Goal: Complete application form

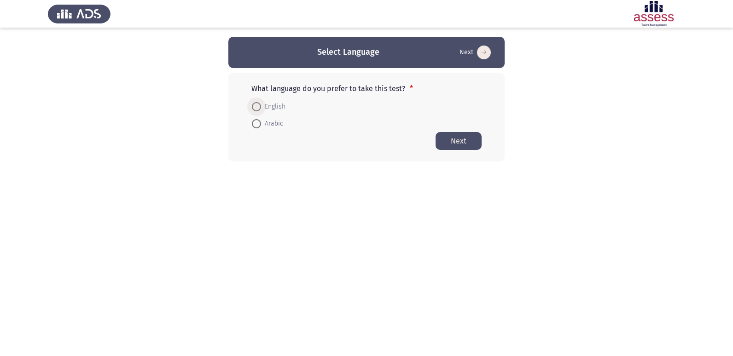
click at [257, 111] on span at bounding box center [256, 106] width 9 height 9
click at [257, 111] on input "English" at bounding box center [256, 106] width 9 height 9
radio input "true"
click at [472, 143] on button "Next" at bounding box center [459, 141] width 46 height 18
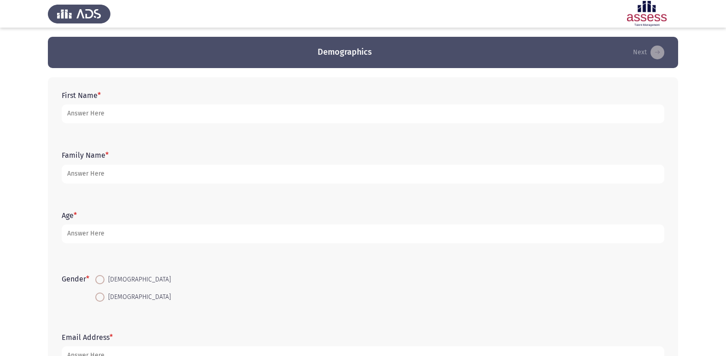
scroll to position [46, 0]
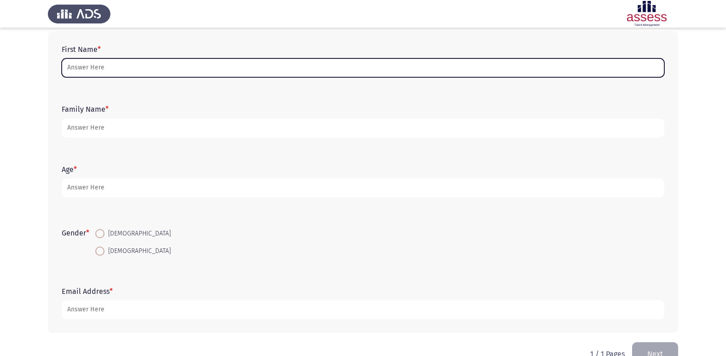
click at [178, 71] on input "First Name *" at bounding box center [363, 67] width 603 height 19
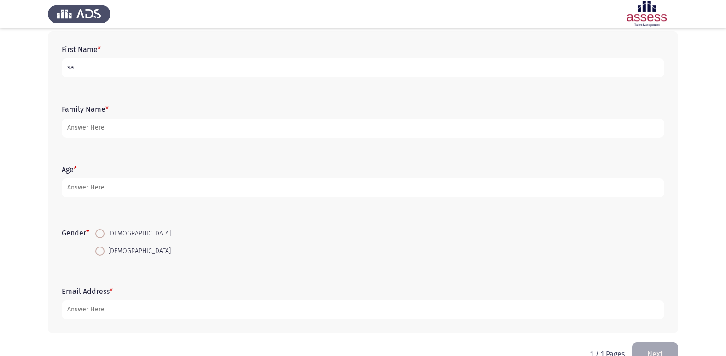
type input "s"
type input "g"
type input "ه"
type input "سلمى [PERSON_NAME]"
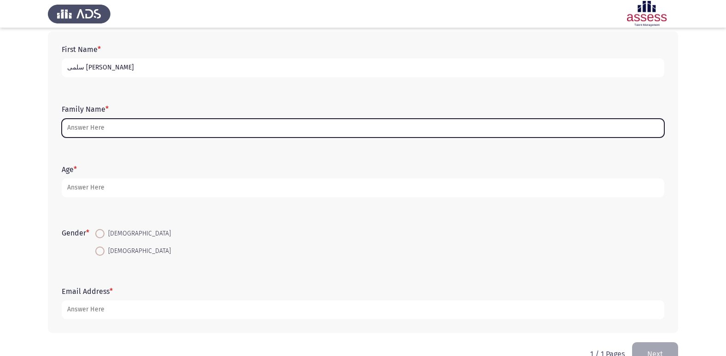
click at [423, 128] on input "Family Name *" at bounding box center [363, 128] width 603 height 19
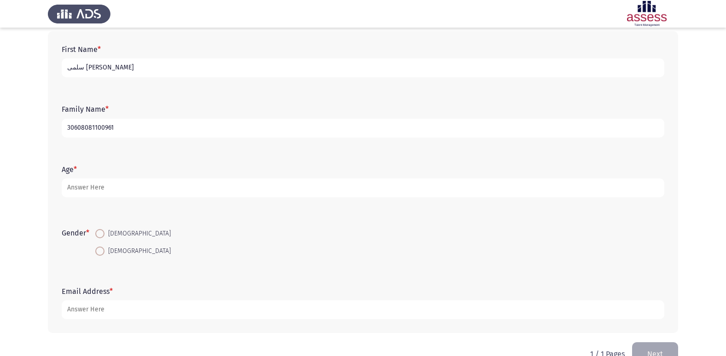
type input "30608081100961"
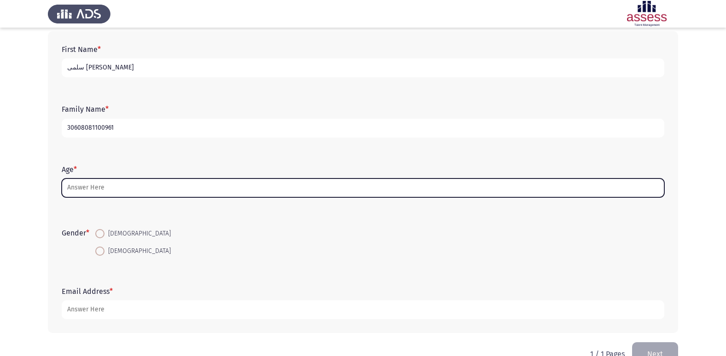
click at [213, 187] on input "Age *" at bounding box center [363, 188] width 603 height 19
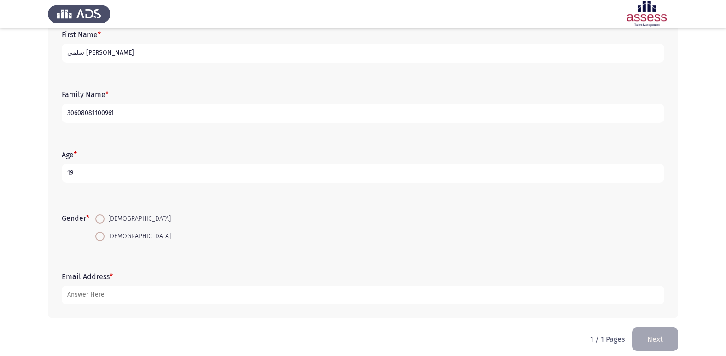
scroll to position [69, 0]
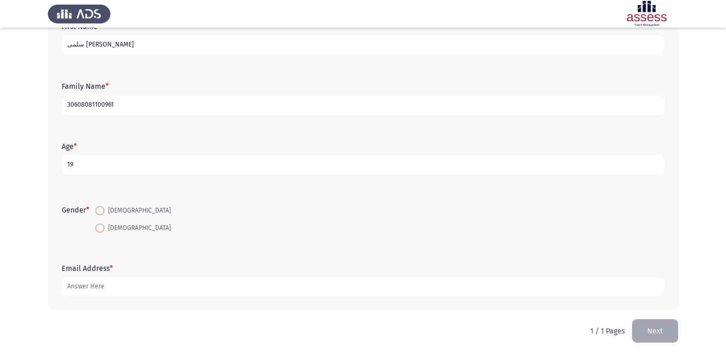
type input "19"
click at [99, 232] on span at bounding box center [99, 228] width 9 height 9
click at [99, 232] on input "[DEMOGRAPHIC_DATA]" at bounding box center [99, 228] width 9 height 9
radio input "true"
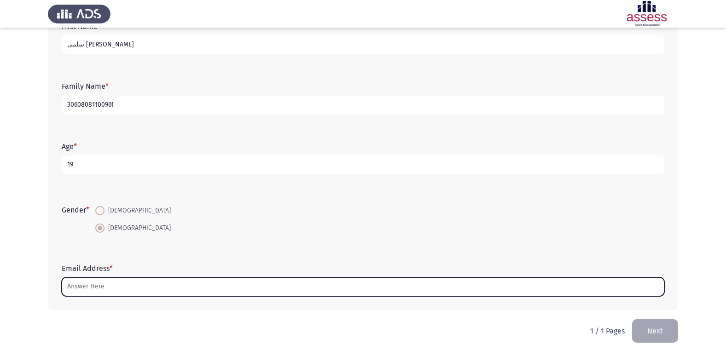
click at [134, 286] on input "Email Address *" at bounding box center [363, 287] width 603 height 19
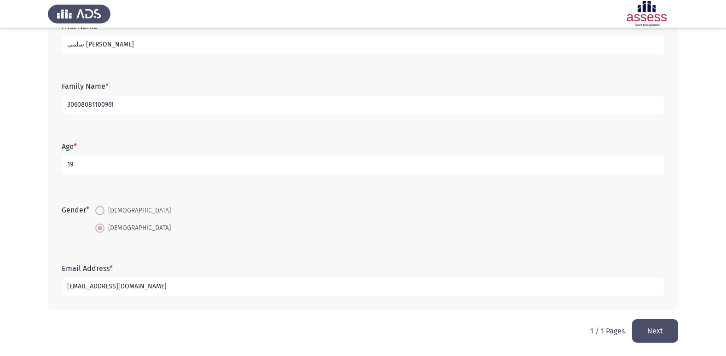
type input "[EMAIL_ADDRESS][DOMAIN_NAME]"
click at [656, 326] on button "Next" at bounding box center [655, 331] width 46 height 23
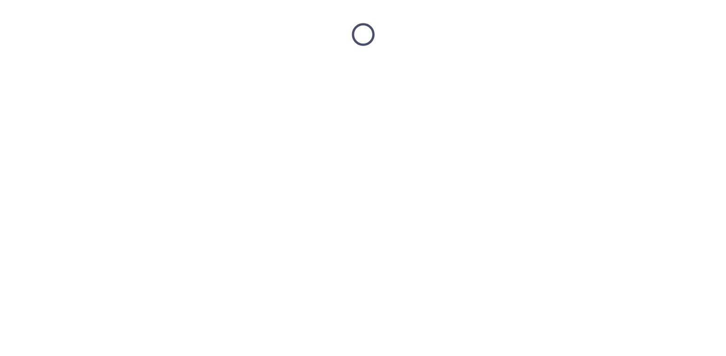
scroll to position [0, 0]
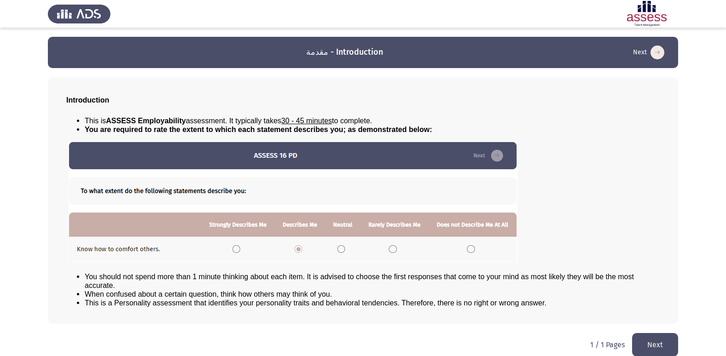
click at [666, 350] on button "Next" at bounding box center [655, 344] width 46 height 23
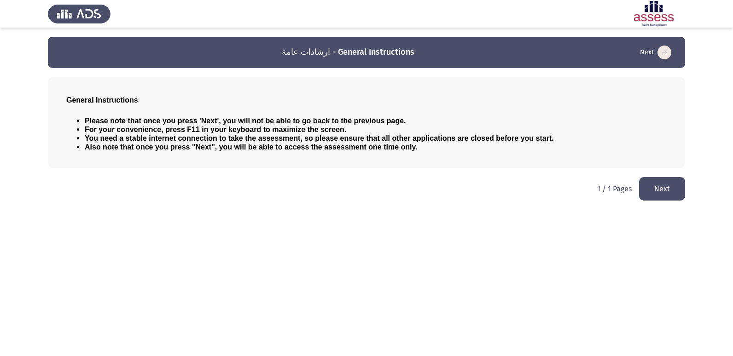
click at [658, 196] on button "Next" at bounding box center [662, 188] width 46 height 23
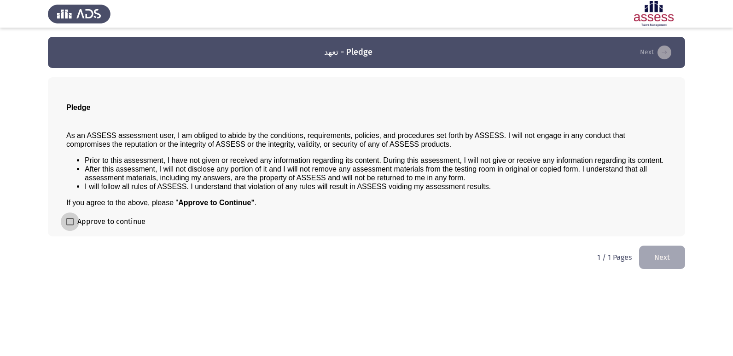
click at [74, 222] on label "Approve to continue" at bounding box center [105, 221] width 79 height 11
click at [70, 226] on input "Approve to continue" at bounding box center [70, 226] width 0 height 0
checkbox input "true"
click at [673, 253] on button "Next" at bounding box center [662, 257] width 46 height 23
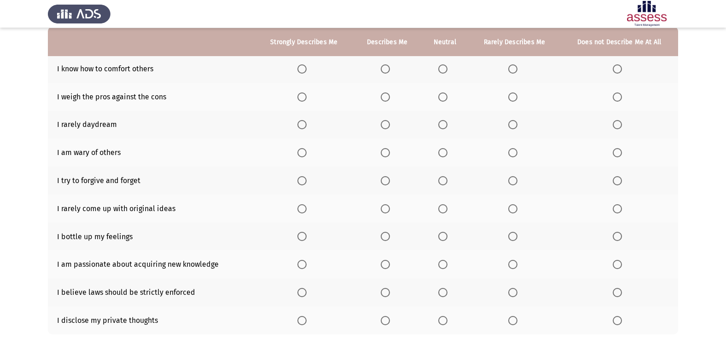
scroll to position [92, 0]
click at [301, 70] on span "Select an option" at bounding box center [301, 68] width 9 height 9
click at [301, 70] on input "Select an option" at bounding box center [301, 68] width 9 height 9
click at [215, 106] on td "I weigh the pros against the cons" at bounding box center [151, 96] width 207 height 28
click at [385, 97] on span "Select an option" at bounding box center [385, 97] width 0 height 0
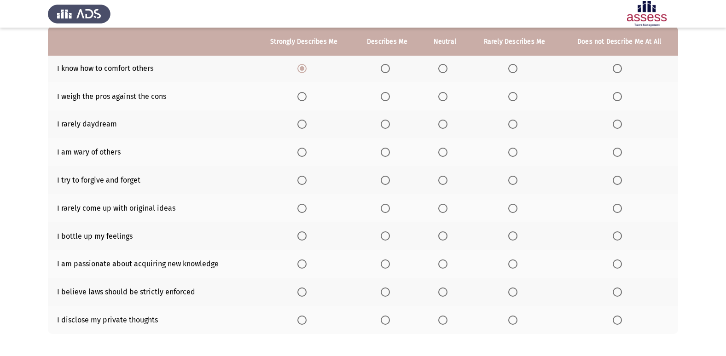
click at [386, 96] on input "Select an option" at bounding box center [385, 96] width 9 height 9
click at [617, 123] on span "Select an option" at bounding box center [617, 124] width 9 height 9
click at [617, 123] on input "Select an option" at bounding box center [617, 124] width 9 height 9
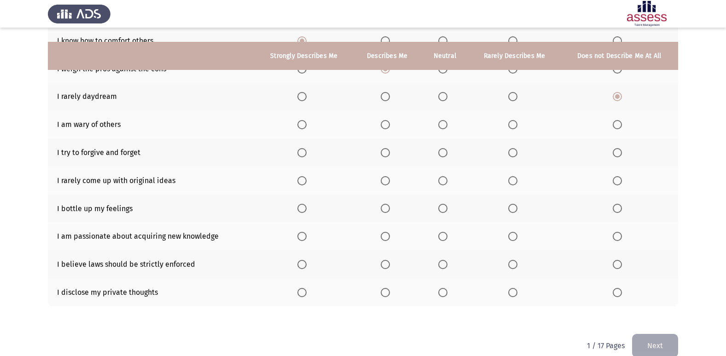
scroll to position [134, 0]
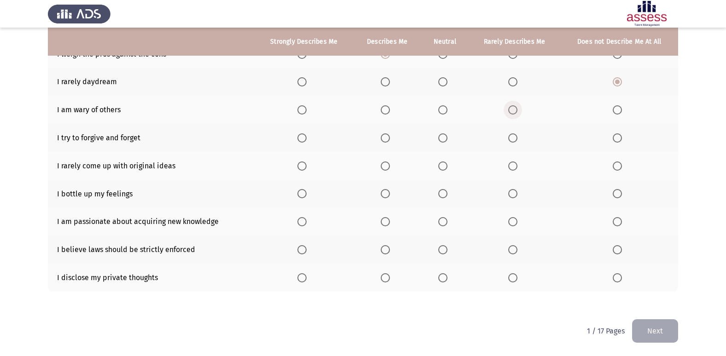
click at [516, 111] on span "Select an option" at bounding box center [512, 109] width 9 height 9
click at [516, 111] on input "Select an option" at bounding box center [512, 109] width 9 height 9
click at [389, 140] on span "Select an option" at bounding box center [385, 138] width 9 height 9
click at [389, 140] on input "Select an option" at bounding box center [385, 138] width 9 height 9
click at [384, 166] on span "Select an option" at bounding box center [385, 166] width 9 height 9
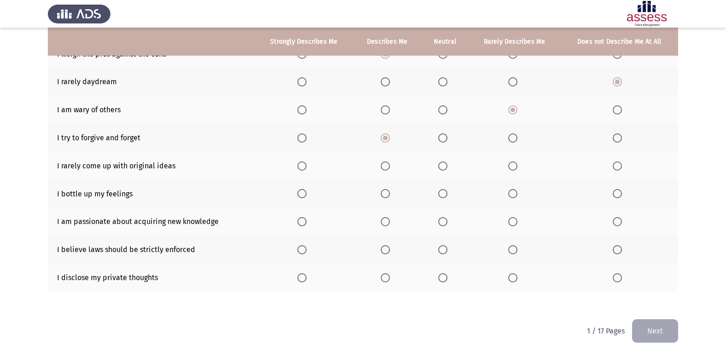
click at [384, 166] on input "Select an option" at bounding box center [385, 166] width 9 height 9
click at [385, 191] on span "Select an option" at bounding box center [385, 193] width 9 height 9
click at [385, 191] on input "Select an option" at bounding box center [385, 193] width 9 height 9
click at [303, 223] on span "Select an option" at bounding box center [301, 221] width 9 height 9
click at [303, 223] on input "Select an option" at bounding box center [301, 221] width 9 height 9
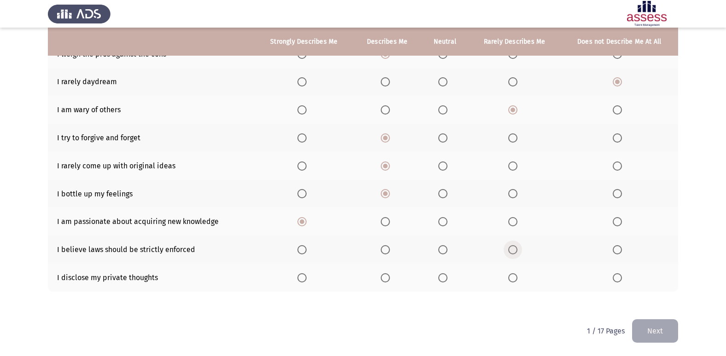
click at [517, 247] on span "Select an option" at bounding box center [512, 249] width 9 height 9
click at [517, 247] on input "Select an option" at bounding box center [512, 249] width 9 height 9
click at [388, 279] on span "Select an option" at bounding box center [385, 278] width 9 height 9
click at [388, 279] on input "Select an option" at bounding box center [385, 278] width 9 height 9
click at [641, 337] on button "Next" at bounding box center [655, 331] width 46 height 23
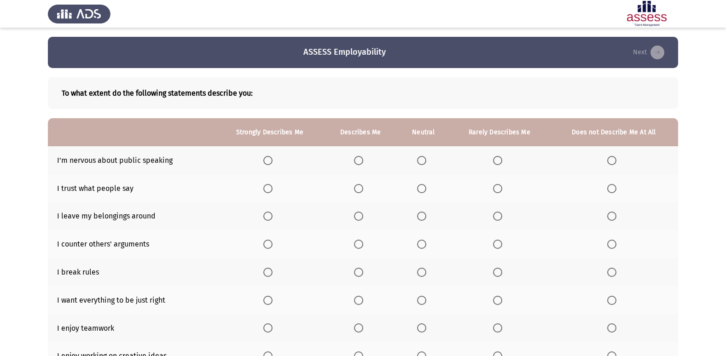
scroll to position [92, 0]
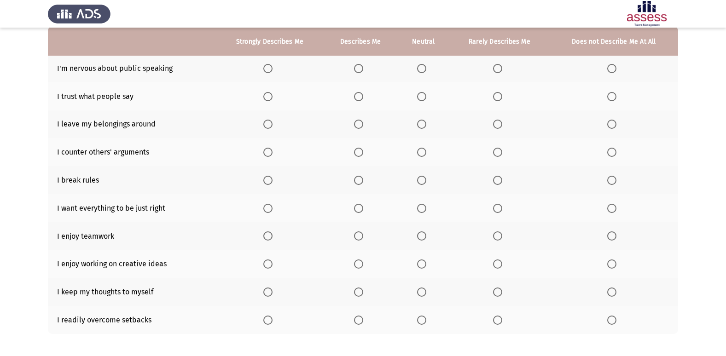
click at [363, 68] on span "Select an option" at bounding box center [358, 68] width 9 height 9
click at [363, 68] on input "Select an option" at bounding box center [358, 68] width 9 height 9
click at [499, 70] on span "Select an option" at bounding box center [497, 68] width 9 height 9
click at [499, 70] on input "Select an option" at bounding box center [497, 68] width 9 height 9
click at [361, 72] on span "Select an option" at bounding box center [358, 68] width 9 height 9
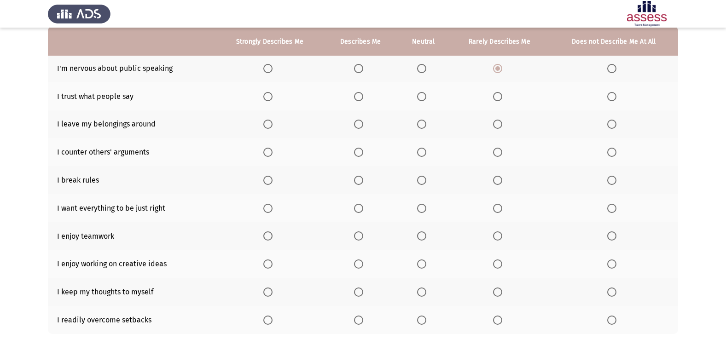
click at [361, 72] on input "Select an option" at bounding box center [358, 68] width 9 height 9
click at [501, 96] on span "Select an option" at bounding box center [497, 96] width 9 height 9
click at [501, 96] on input "Select an option" at bounding box center [497, 96] width 9 height 9
click at [500, 120] on span "Select an option" at bounding box center [497, 124] width 9 height 9
click at [500, 120] on input "Select an option" at bounding box center [497, 124] width 9 height 9
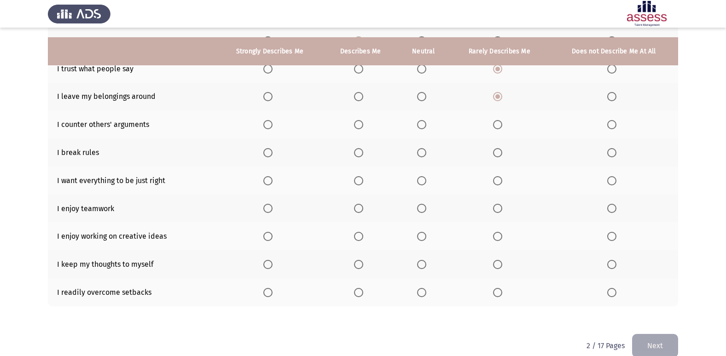
scroll to position [134, 0]
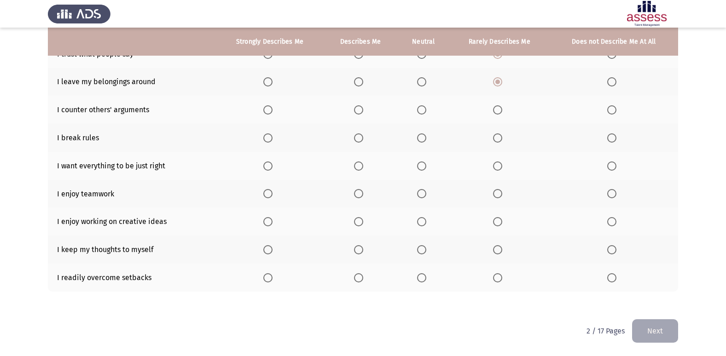
click at [360, 109] on span "Select an option" at bounding box center [358, 109] width 9 height 9
click at [360, 109] on input "Select an option" at bounding box center [358, 109] width 9 height 9
click at [609, 131] on th at bounding box center [614, 138] width 128 height 28
click at [610, 136] on span "Select an option" at bounding box center [611, 138] width 9 height 9
click at [610, 136] on input "Select an option" at bounding box center [611, 138] width 9 height 9
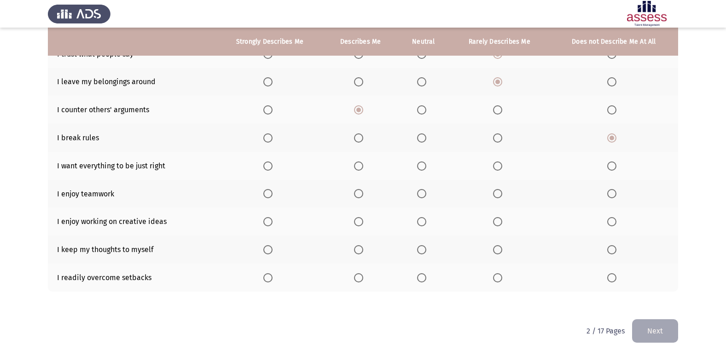
click at [268, 167] on span "Select an option" at bounding box center [267, 166] width 9 height 9
click at [268, 167] on input "Select an option" at bounding box center [267, 166] width 9 height 9
click at [274, 194] on label "Select an option" at bounding box center [269, 193] width 13 height 9
click at [273, 194] on input "Select an option" at bounding box center [267, 193] width 9 height 9
click at [271, 223] on span "Select an option" at bounding box center [267, 221] width 9 height 9
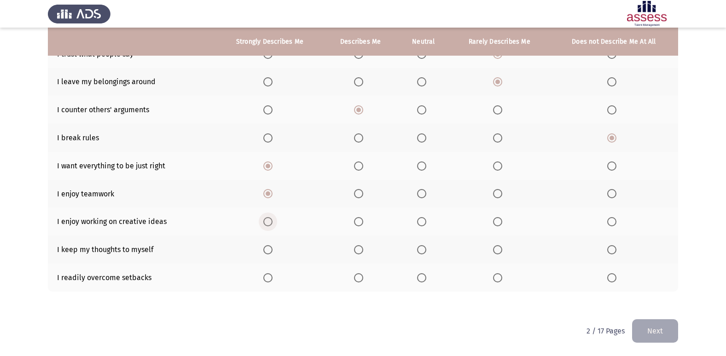
click at [271, 223] on input "Select an option" at bounding box center [267, 221] width 9 height 9
click at [266, 253] on span "Select an option" at bounding box center [267, 249] width 9 height 9
click at [266, 253] on input "Select an option" at bounding box center [267, 249] width 9 height 9
click at [362, 277] on span "Select an option" at bounding box center [358, 278] width 9 height 9
click at [362, 277] on input "Select an option" at bounding box center [358, 278] width 9 height 9
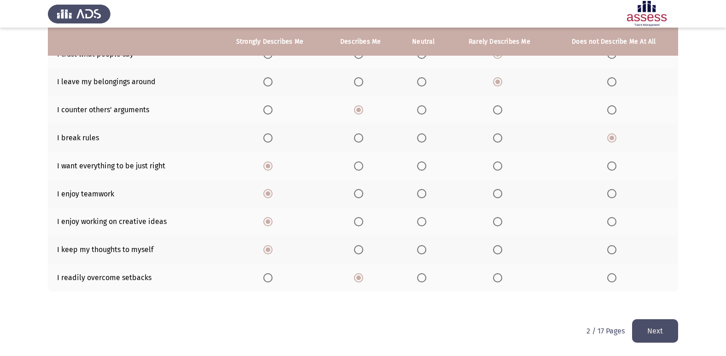
click at [645, 333] on button "Next" at bounding box center [655, 331] width 46 height 23
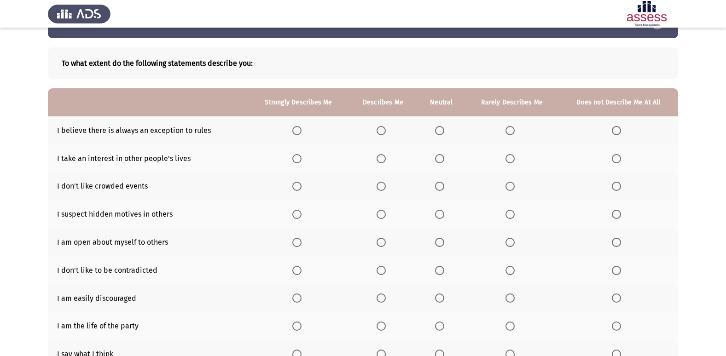
scroll to position [46, 0]
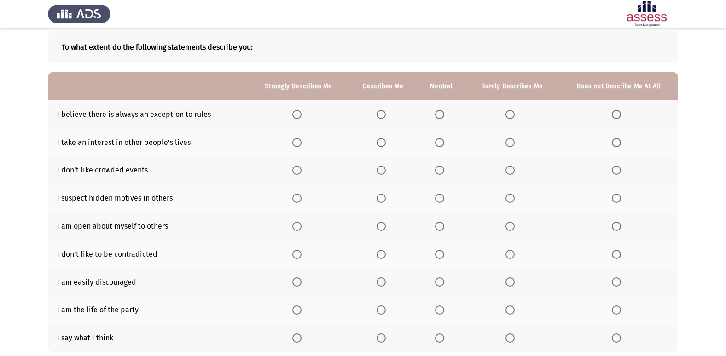
click at [384, 112] on span "Select an option" at bounding box center [381, 114] width 9 height 9
click at [384, 112] on input "Select an option" at bounding box center [381, 114] width 9 height 9
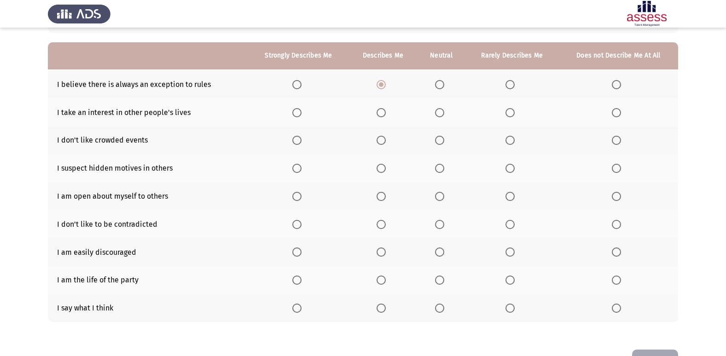
scroll to position [92, 0]
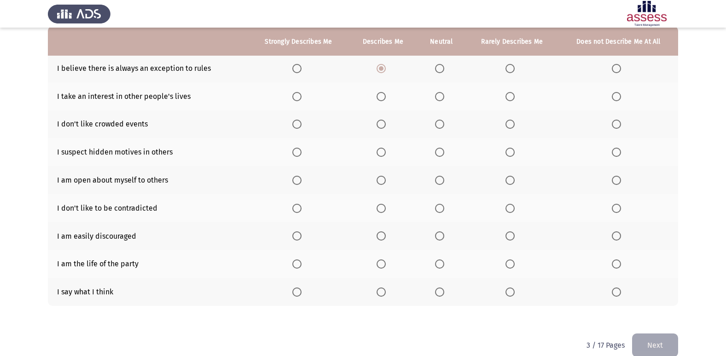
click at [516, 97] on label "Select an option" at bounding box center [512, 96] width 13 height 9
click at [515, 97] on input "Select an option" at bounding box center [510, 96] width 9 height 9
click at [383, 124] on span "Select an option" at bounding box center [381, 124] width 9 height 9
click at [383, 124] on input "Select an option" at bounding box center [381, 124] width 9 height 9
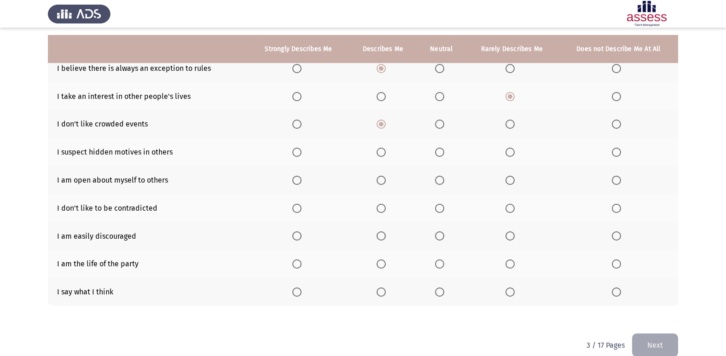
scroll to position [106, 0]
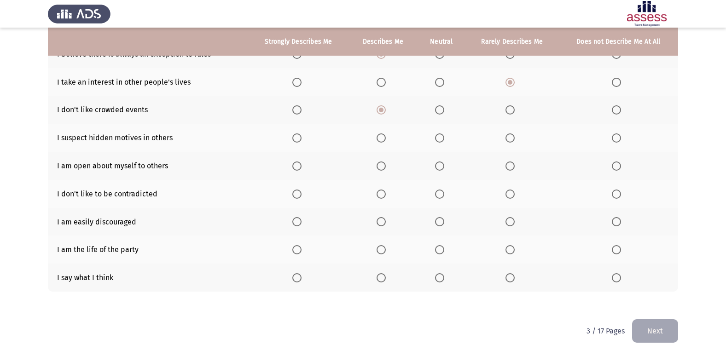
click at [378, 140] on span "Select an option" at bounding box center [381, 138] width 9 height 9
click at [378, 140] on input "Select an option" at bounding box center [381, 138] width 9 height 9
click at [620, 164] on span "Select an option" at bounding box center [616, 166] width 9 height 9
click at [620, 164] on input "Select an option" at bounding box center [616, 166] width 9 height 9
click at [385, 193] on span "Select an option" at bounding box center [381, 194] width 9 height 9
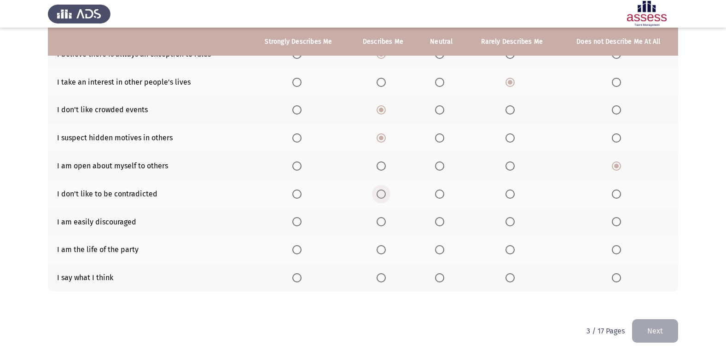
click at [385, 193] on input "Select an option" at bounding box center [381, 194] width 9 height 9
click at [622, 223] on label "Select an option" at bounding box center [618, 221] width 13 height 9
click at [621, 223] on input "Select an option" at bounding box center [616, 221] width 9 height 9
click at [377, 250] on span "Select an option" at bounding box center [381, 249] width 9 height 9
click at [377, 250] on input "Select an option" at bounding box center [381, 249] width 9 height 9
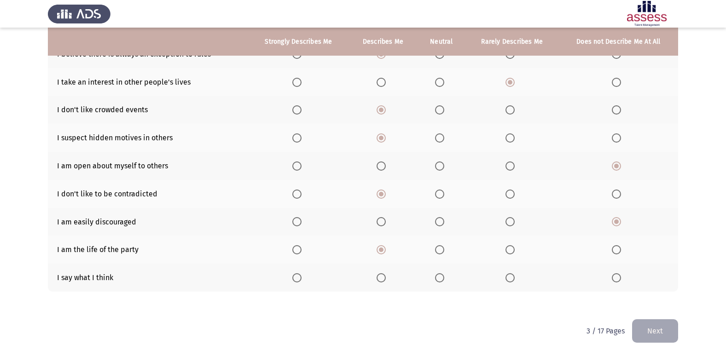
click at [622, 280] on label "Select an option" at bounding box center [618, 278] width 13 height 9
click at [621, 280] on input "Select an option" at bounding box center [616, 278] width 9 height 9
click at [663, 324] on button "Next" at bounding box center [655, 331] width 46 height 23
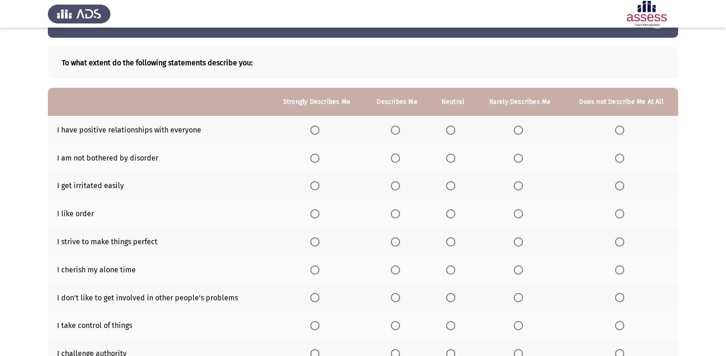
scroll to position [46, 0]
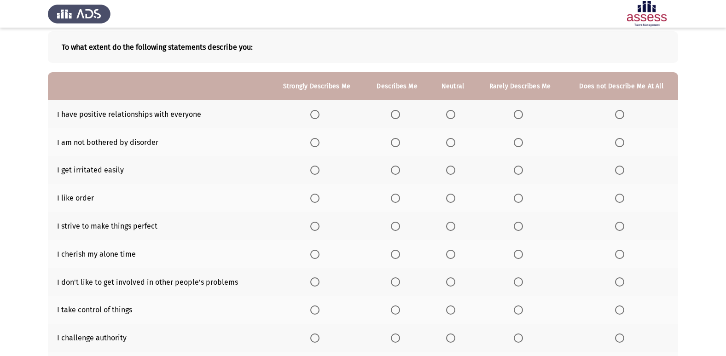
click at [317, 116] on span "Select an option" at bounding box center [314, 114] width 9 height 9
click at [317, 116] on input "Select an option" at bounding box center [314, 114] width 9 height 9
click at [402, 142] on label "Select an option" at bounding box center [397, 142] width 13 height 9
click at [400, 142] on input "Select an option" at bounding box center [395, 142] width 9 height 9
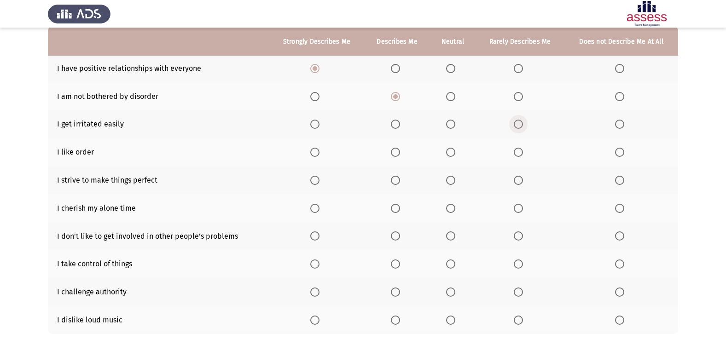
click at [522, 127] on span "Select an option" at bounding box center [518, 124] width 9 height 9
click at [522, 127] on input "Select an option" at bounding box center [518, 124] width 9 height 9
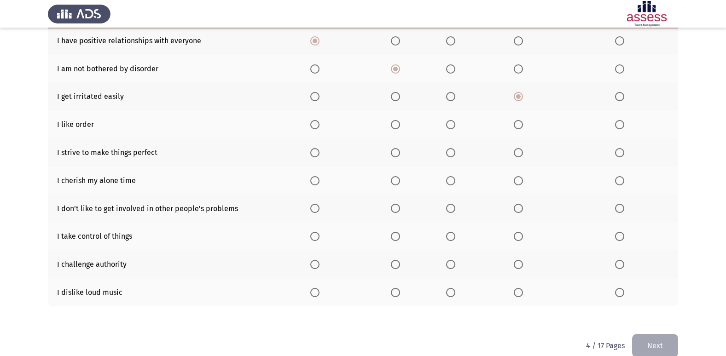
scroll to position [134, 0]
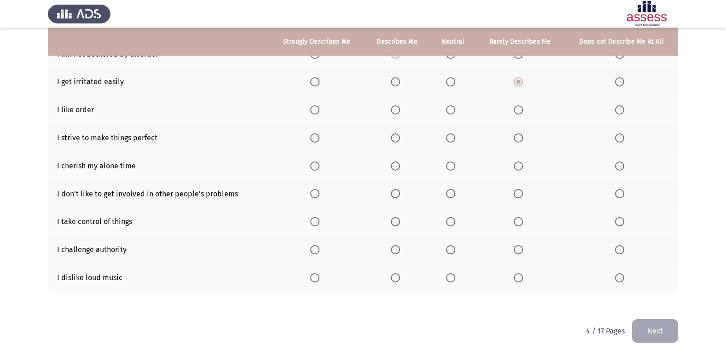
click at [395, 110] on span "Select an option" at bounding box center [395, 109] width 9 height 9
click at [395, 110] on input "Select an option" at bounding box center [395, 109] width 9 height 9
click at [316, 134] on span "Select an option" at bounding box center [314, 138] width 9 height 9
click at [316, 134] on input "Select an option" at bounding box center [314, 138] width 9 height 9
click at [398, 163] on span "Select an option" at bounding box center [395, 166] width 9 height 9
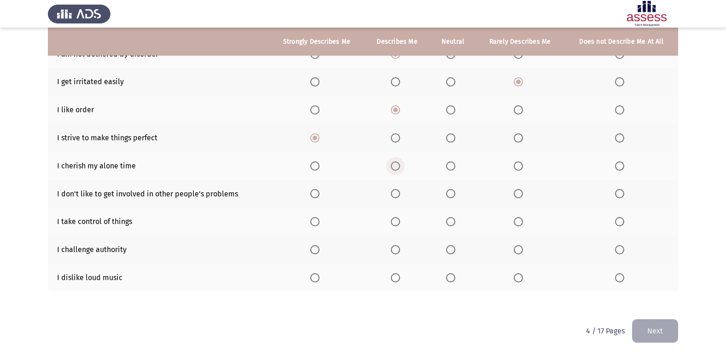
click at [398, 163] on input "Select an option" at bounding box center [395, 166] width 9 height 9
click at [399, 194] on span "Select an option" at bounding box center [395, 193] width 9 height 9
click at [399, 194] on input "Select an option" at bounding box center [395, 193] width 9 height 9
click at [396, 224] on span "Select an option" at bounding box center [395, 221] width 9 height 9
click at [396, 224] on input "Select an option" at bounding box center [395, 221] width 9 height 9
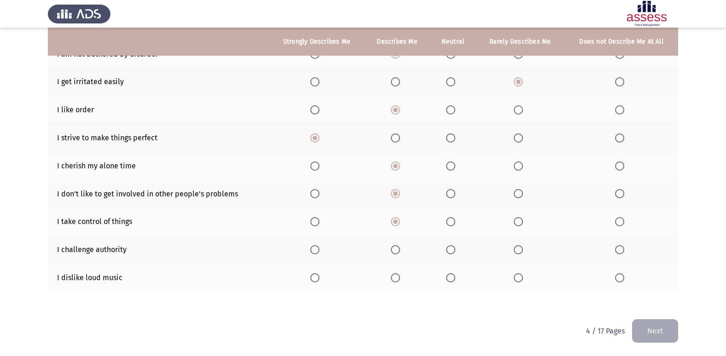
click at [319, 220] on span "Select an option" at bounding box center [314, 221] width 9 height 9
click at [319, 220] on input "Select an option" at bounding box center [314, 221] width 9 height 9
click at [402, 247] on label "Select an option" at bounding box center [397, 249] width 13 height 9
click at [400, 247] on input "Select an option" at bounding box center [395, 249] width 9 height 9
click at [316, 280] on span "Select an option" at bounding box center [314, 278] width 9 height 9
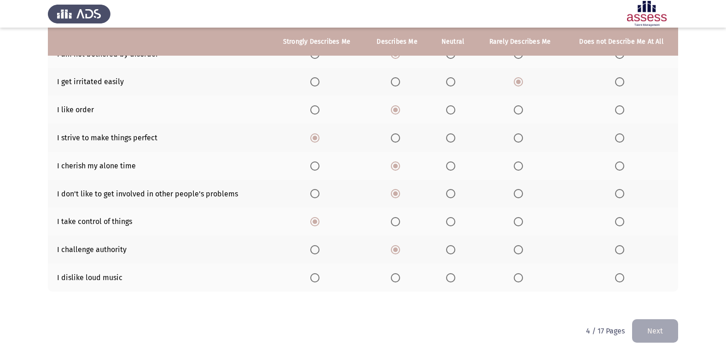
click at [316, 280] on input "Select an option" at bounding box center [314, 278] width 9 height 9
click at [661, 336] on button "Next" at bounding box center [655, 331] width 46 height 23
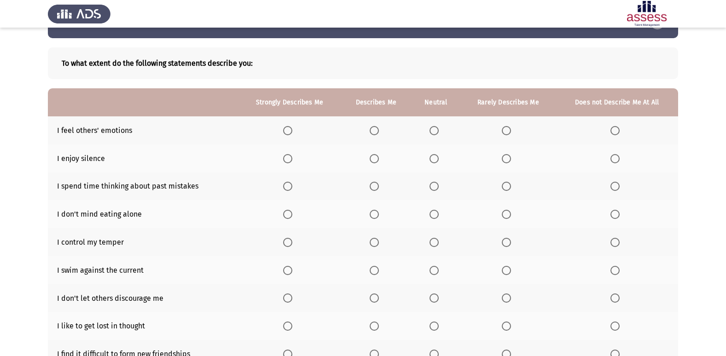
scroll to position [46, 0]
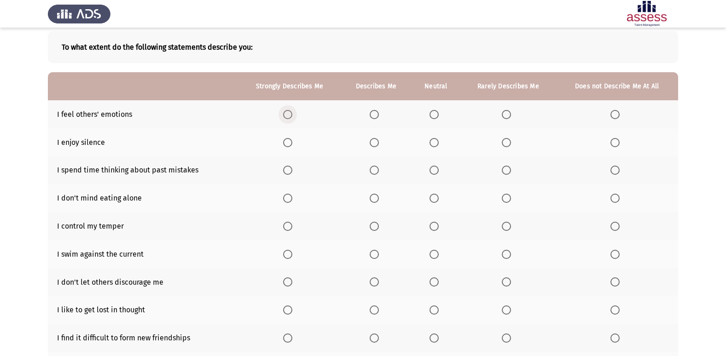
click at [286, 114] on span "Select an option" at bounding box center [287, 114] width 9 height 9
click at [286, 114] on input "Select an option" at bounding box center [287, 114] width 9 height 9
click at [370, 142] on th at bounding box center [376, 142] width 70 height 28
click at [377, 142] on span "Select an option" at bounding box center [374, 142] width 9 height 9
click at [377, 142] on input "Select an option" at bounding box center [374, 142] width 9 height 9
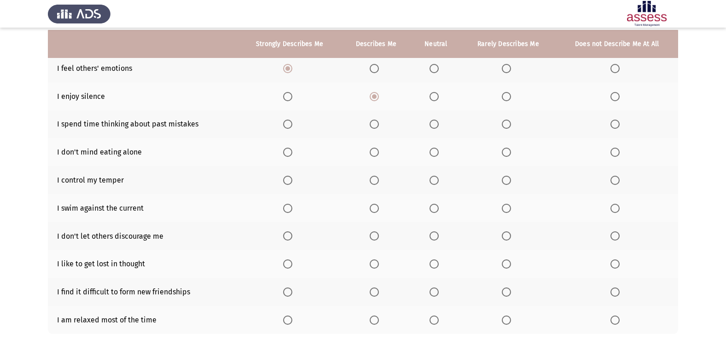
scroll to position [134, 0]
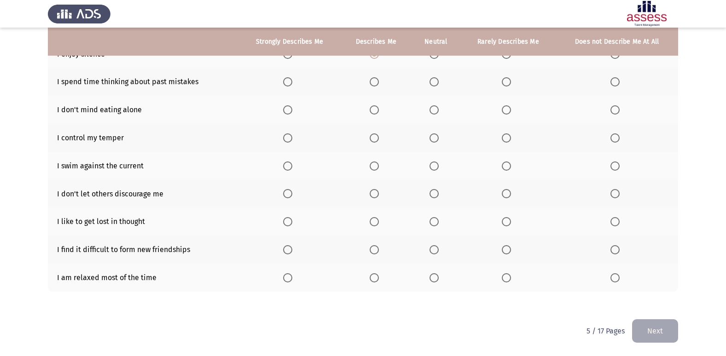
click at [377, 81] on span "Select an option" at bounding box center [374, 81] width 9 height 9
click at [377, 81] on input "Select an option" at bounding box center [374, 81] width 9 height 9
click at [613, 107] on span "Select an option" at bounding box center [615, 109] width 9 height 9
click at [613, 107] on input "Select an option" at bounding box center [615, 109] width 9 height 9
click at [283, 138] on th at bounding box center [290, 138] width 102 height 28
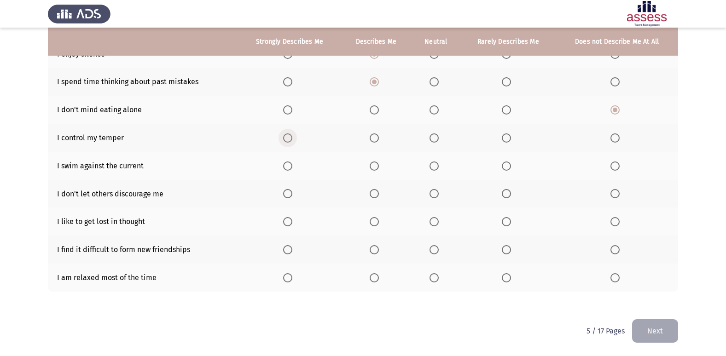
click at [287, 138] on span "Select an option" at bounding box center [287, 138] width 9 height 9
click at [287, 138] on input "Select an option" at bounding box center [287, 138] width 9 height 9
click at [379, 165] on span "Select an option" at bounding box center [374, 166] width 9 height 9
click at [379, 165] on input "Select an option" at bounding box center [374, 166] width 9 height 9
click at [287, 196] on span "Select an option" at bounding box center [287, 193] width 9 height 9
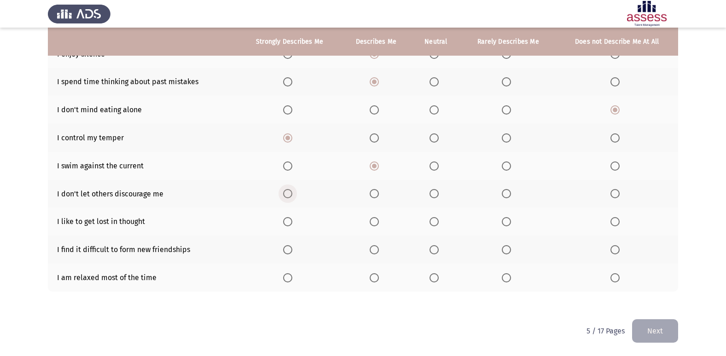
click at [287, 196] on input "Select an option" at bounding box center [287, 193] width 9 height 9
click at [378, 223] on span "Select an option" at bounding box center [374, 221] width 9 height 9
click at [378, 223] on input "Select an option" at bounding box center [374, 221] width 9 height 9
click at [613, 248] on span "Select an option" at bounding box center [615, 249] width 9 height 9
click at [613, 248] on input "Select an option" at bounding box center [615, 249] width 9 height 9
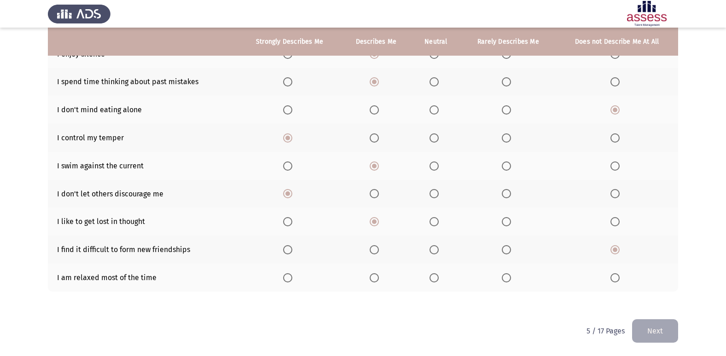
click at [375, 276] on span "Select an option" at bounding box center [374, 278] width 9 height 9
click at [375, 276] on input "Select an option" at bounding box center [374, 278] width 9 height 9
click at [667, 332] on button "Next" at bounding box center [655, 331] width 46 height 23
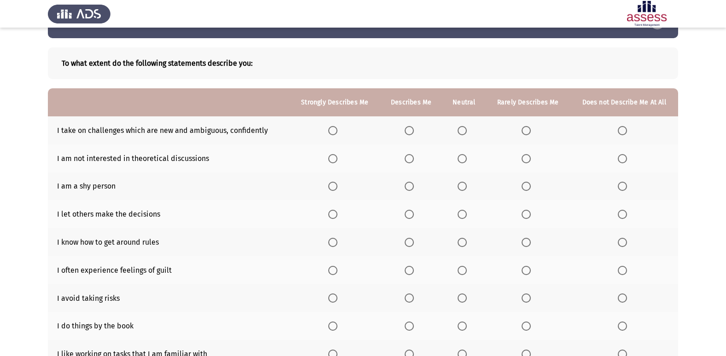
scroll to position [46, 0]
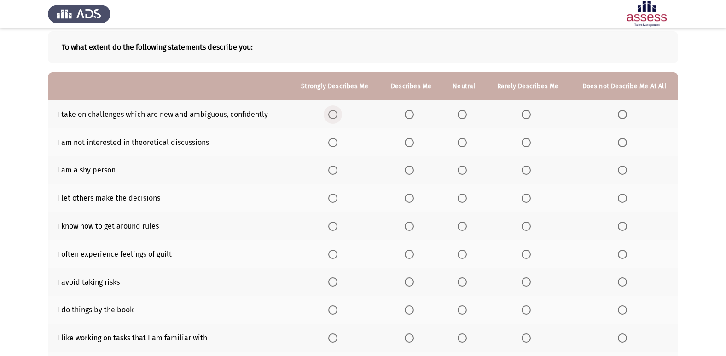
click at [341, 114] on label "Select an option" at bounding box center [334, 114] width 13 height 9
click at [338, 114] on input "Select an option" at bounding box center [332, 114] width 9 height 9
click at [335, 115] on span "Select an option" at bounding box center [333, 114] width 5 height 5
click at [335, 115] on input "Select an option" at bounding box center [332, 114] width 9 height 9
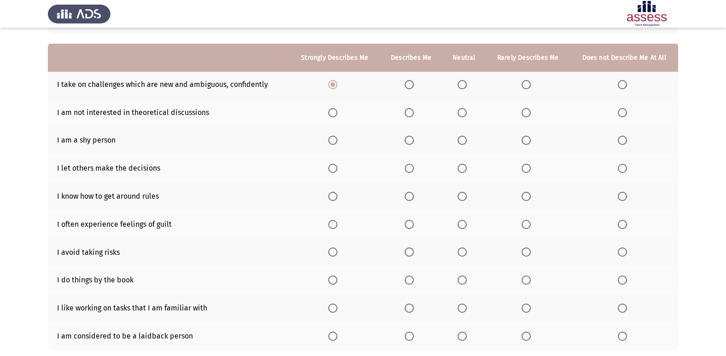
scroll to position [92, 0]
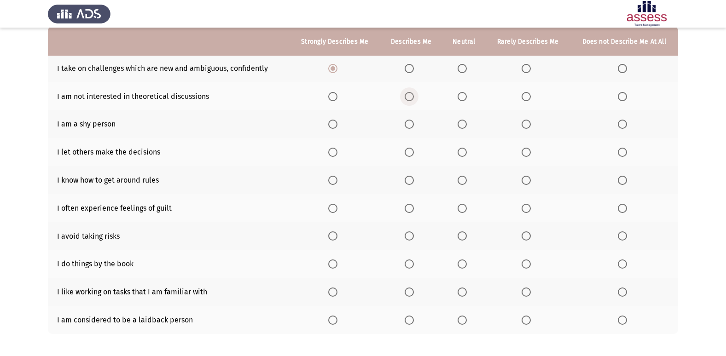
click at [414, 93] on span "Select an option" at bounding box center [409, 96] width 9 height 9
click at [414, 93] on input "Select an option" at bounding box center [409, 96] width 9 height 9
click at [530, 98] on span "Select an option" at bounding box center [526, 96] width 9 height 9
click at [530, 98] on input "Select an option" at bounding box center [526, 96] width 9 height 9
click at [526, 126] on span "Select an option" at bounding box center [526, 124] width 9 height 9
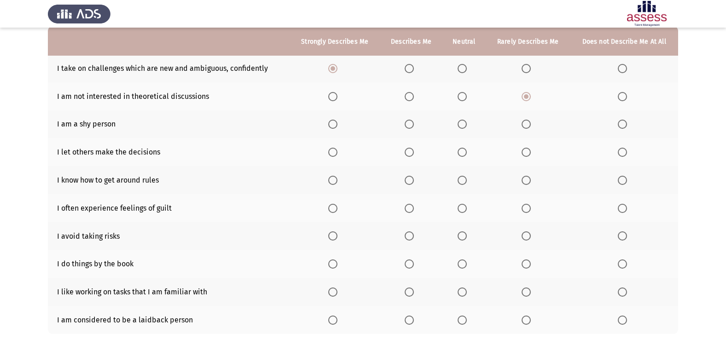
click at [526, 126] on input "Select an option" at bounding box center [526, 124] width 9 height 9
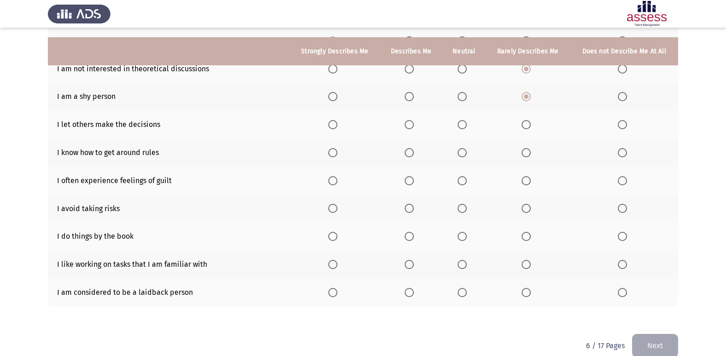
scroll to position [134, 0]
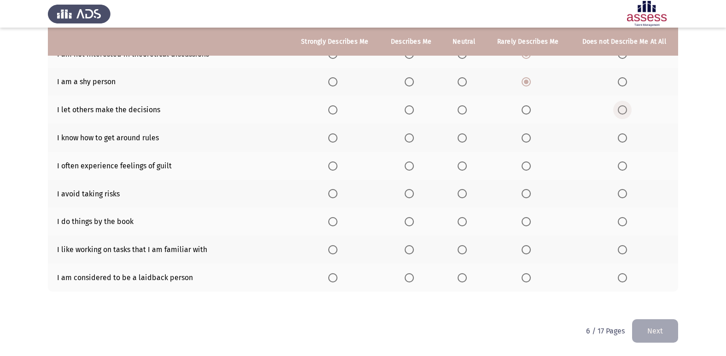
click at [621, 110] on span "Select an option" at bounding box center [622, 109] width 9 height 9
click at [621, 110] on input "Select an option" at bounding box center [622, 109] width 9 height 9
click at [413, 137] on span "Select an option" at bounding box center [409, 138] width 9 height 9
click at [413, 137] on input "Select an option" at bounding box center [409, 138] width 9 height 9
click at [414, 169] on span "Select an option" at bounding box center [409, 166] width 9 height 9
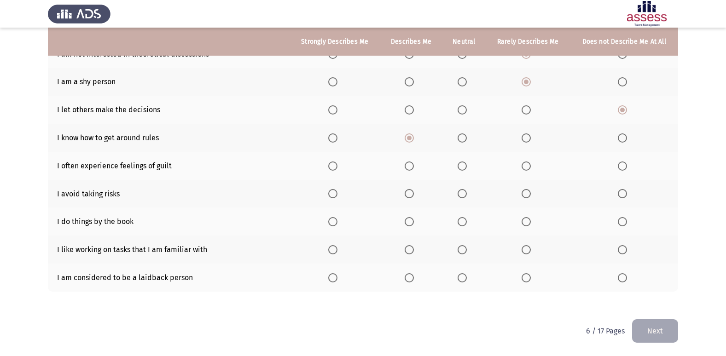
click at [414, 169] on input "Select an option" at bounding box center [409, 166] width 9 height 9
click at [524, 193] on span "Select an option" at bounding box center [526, 193] width 9 height 9
click at [524, 193] on input "Select an option" at bounding box center [526, 193] width 9 height 9
click at [410, 223] on span "Select an option" at bounding box center [409, 221] width 9 height 9
click at [410, 223] on input "Select an option" at bounding box center [409, 221] width 9 height 9
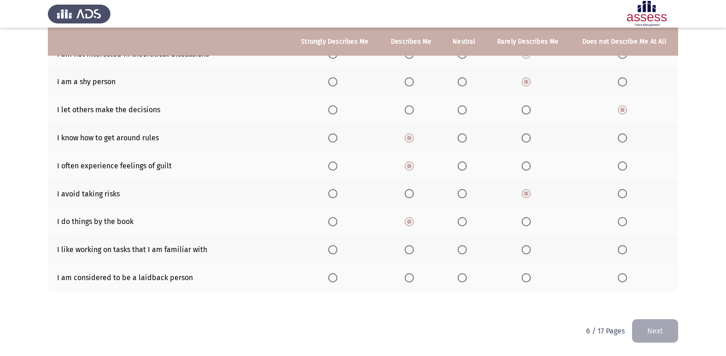
click at [409, 248] on span "Select an option" at bounding box center [409, 249] width 9 height 9
click at [409, 248] on input "Select an option" at bounding box center [409, 249] width 9 height 9
click at [466, 276] on span "Select an option" at bounding box center [462, 278] width 9 height 9
click at [466, 276] on input "Select an option" at bounding box center [462, 278] width 9 height 9
click at [667, 329] on button "Next" at bounding box center [655, 331] width 46 height 23
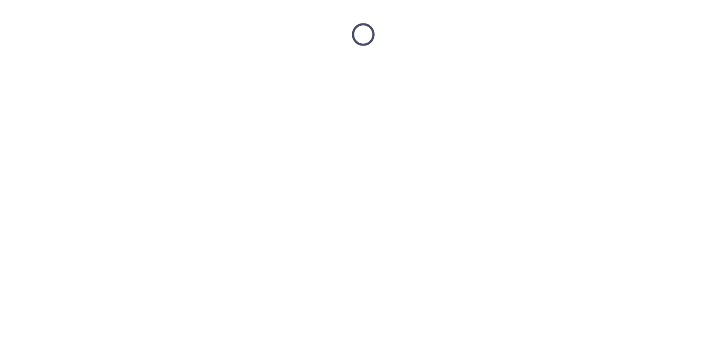
scroll to position [0, 0]
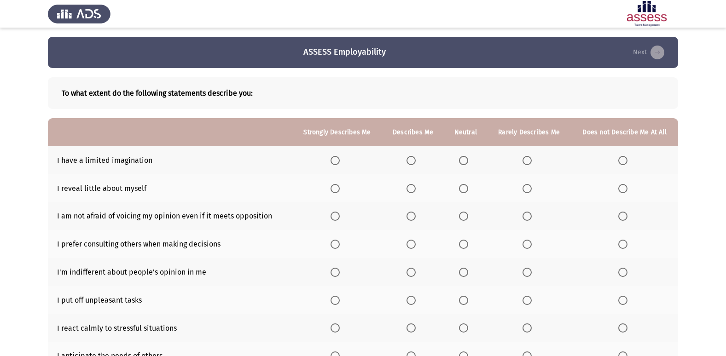
click at [623, 160] on span "Select an option" at bounding box center [622, 160] width 9 height 9
click at [623, 160] on input "Select an option" at bounding box center [622, 160] width 9 height 9
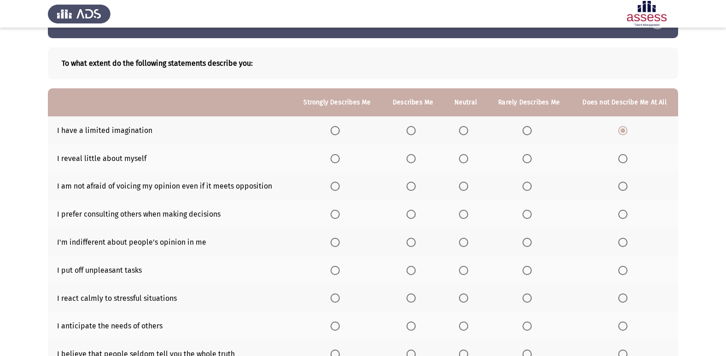
scroll to position [46, 0]
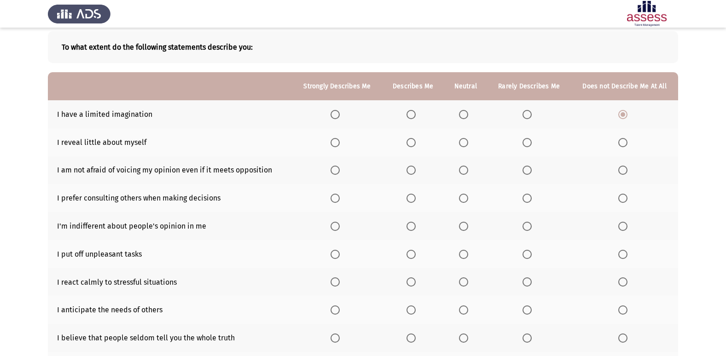
click at [530, 138] on mat-radio-button "Select an option" at bounding box center [529, 143] width 13 height 10
click at [530, 140] on span "Select an option" at bounding box center [527, 142] width 9 height 9
click at [530, 140] on input "Select an option" at bounding box center [527, 142] width 9 height 9
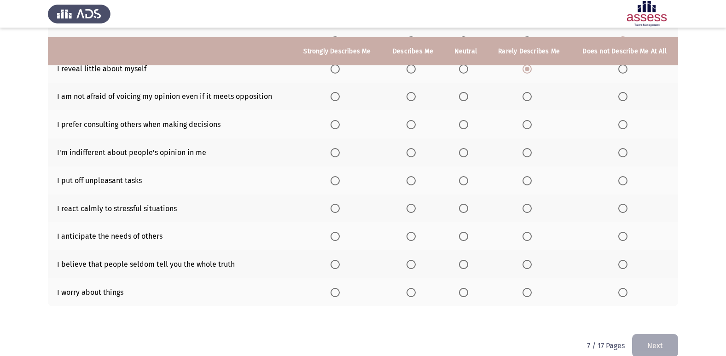
scroll to position [134, 0]
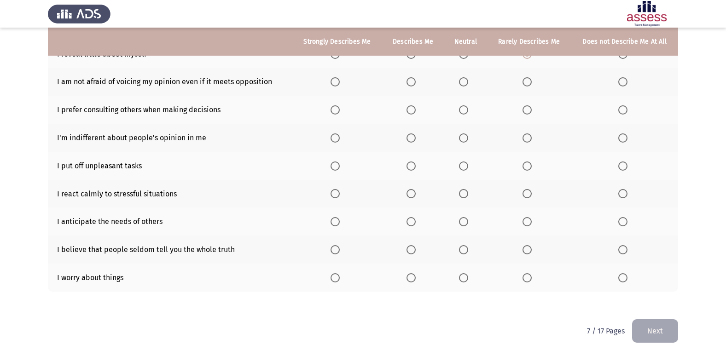
click at [412, 85] on span "Select an option" at bounding box center [411, 81] width 9 height 9
click at [412, 85] on input "Select an option" at bounding box center [411, 81] width 9 height 9
click at [411, 108] on span "Select an option" at bounding box center [411, 109] width 9 height 9
click at [411, 108] on input "Select an option" at bounding box center [411, 109] width 9 height 9
click at [525, 111] on span "Select an option" at bounding box center [527, 109] width 9 height 9
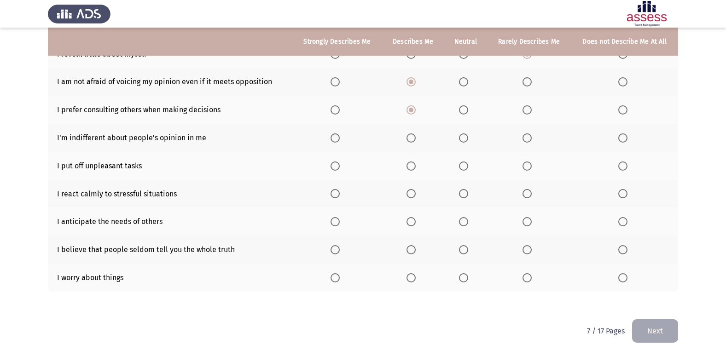
click at [525, 111] on input "Select an option" at bounding box center [527, 109] width 9 height 9
click at [527, 138] on span "Select an option" at bounding box center [527, 138] width 0 height 0
click at [528, 138] on input "Select an option" at bounding box center [527, 138] width 9 height 9
click at [531, 168] on span "Select an option" at bounding box center [527, 166] width 9 height 9
click at [531, 168] on input "Select an option" at bounding box center [527, 166] width 9 height 9
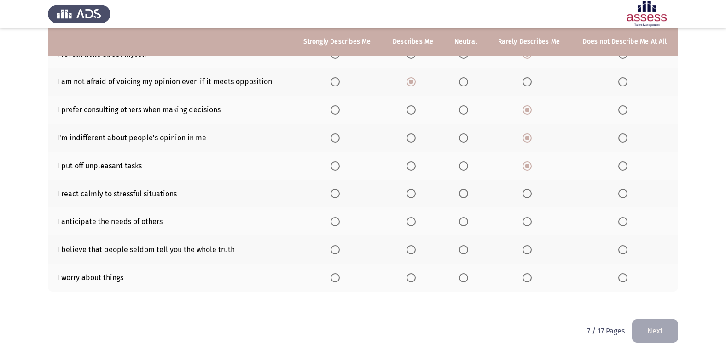
click at [415, 196] on span "Select an option" at bounding box center [411, 193] width 9 height 9
click at [415, 196] on input "Select an option" at bounding box center [411, 193] width 9 height 9
click at [415, 219] on span "Select an option" at bounding box center [411, 221] width 9 height 9
click at [415, 219] on input "Select an option" at bounding box center [411, 221] width 9 height 9
click at [527, 222] on span "Select an option" at bounding box center [527, 221] width 9 height 9
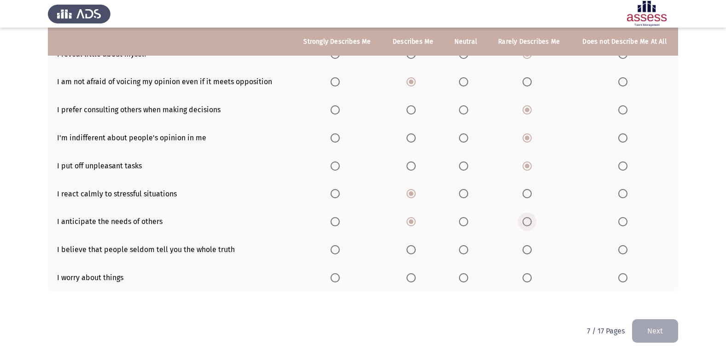
click at [527, 222] on input "Select an option" at bounding box center [527, 221] width 9 height 9
click at [526, 252] on span "Select an option" at bounding box center [527, 249] width 9 height 9
click at [526, 252] on input "Select an option" at bounding box center [527, 249] width 9 height 9
click at [626, 249] on span "Select an option" at bounding box center [622, 249] width 9 height 9
click at [626, 249] on input "Select an option" at bounding box center [622, 249] width 9 height 9
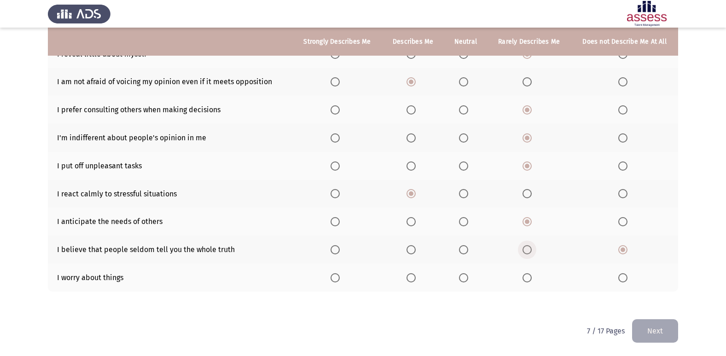
click at [524, 250] on span "Select an option" at bounding box center [527, 249] width 9 height 9
click at [524, 250] on input "Select an option" at bounding box center [527, 249] width 9 height 9
click at [416, 280] on span "Select an option" at bounding box center [411, 278] width 9 height 9
click at [416, 280] on input "Select an option" at bounding box center [411, 278] width 9 height 9
click at [668, 330] on button "Next" at bounding box center [655, 331] width 46 height 23
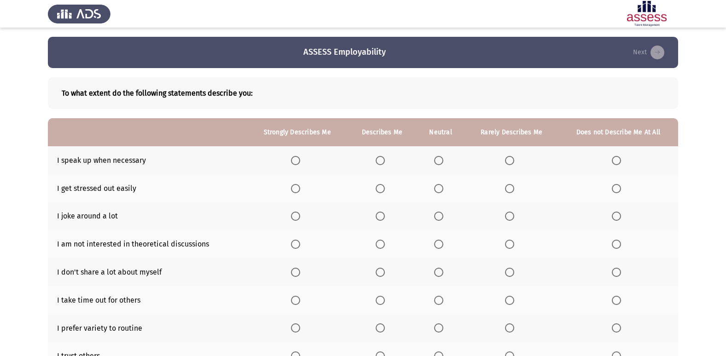
scroll to position [46, 0]
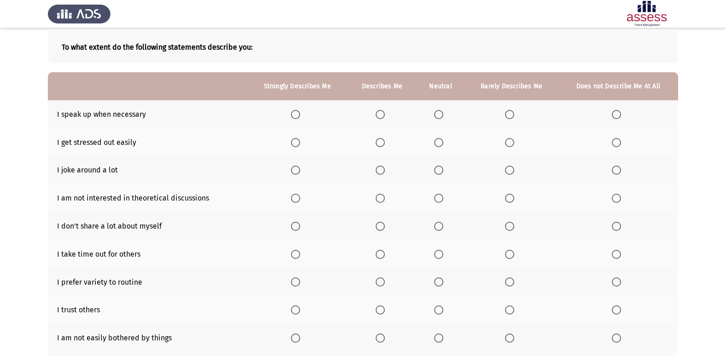
click at [378, 118] on span "Select an option" at bounding box center [380, 114] width 9 height 9
click at [378, 118] on input "Select an option" at bounding box center [380, 114] width 9 height 9
click at [509, 143] on span "Select an option" at bounding box center [509, 142] width 9 height 9
click at [509, 143] on input "Select an option" at bounding box center [509, 142] width 9 height 9
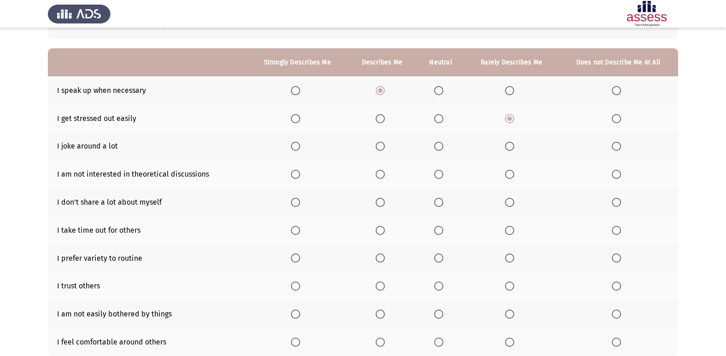
scroll to position [92, 0]
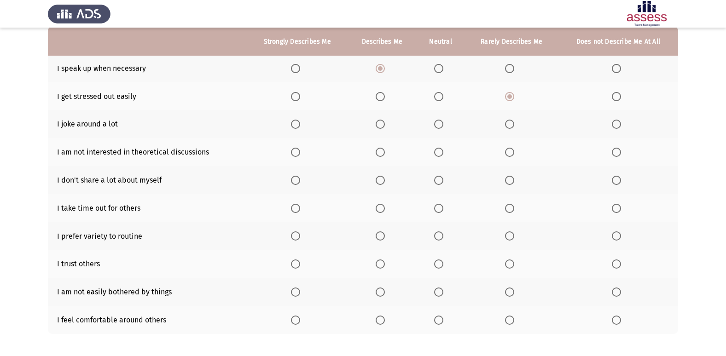
click at [379, 123] on span "Select an option" at bounding box center [380, 124] width 9 height 9
click at [379, 123] on input "Select an option" at bounding box center [380, 124] width 9 height 9
click at [515, 126] on label "Select an option" at bounding box center [511, 124] width 13 height 9
click at [514, 126] on input "Select an option" at bounding box center [509, 124] width 9 height 9
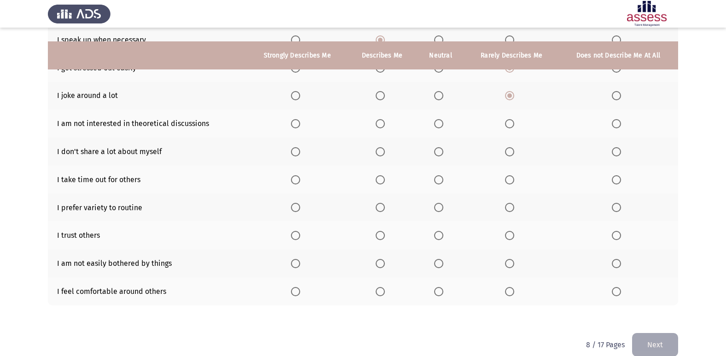
scroll to position [134, 0]
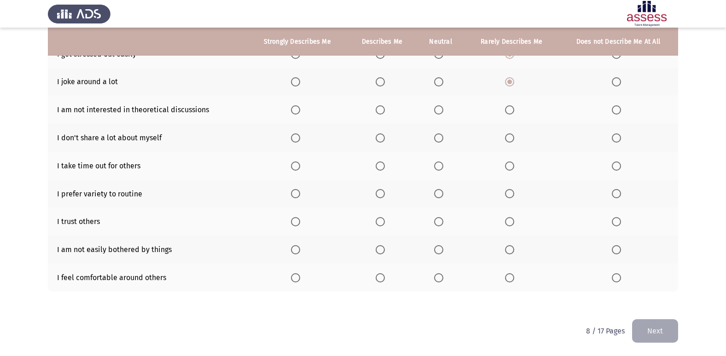
click at [509, 109] on span "Select an option" at bounding box center [509, 109] width 9 height 9
click at [509, 109] on input "Select an option" at bounding box center [509, 109] width 9 height 9
click at [302, 137] on label "Select an option" at bounding box center [297, 138] width 13 height 9
click at [300, 137] on input "Select an option" at bounding box center [295, 138] width 9 height 9
click at [380, 169] on span "Select an option" at bounding box center [380, 166] width 9 height 9
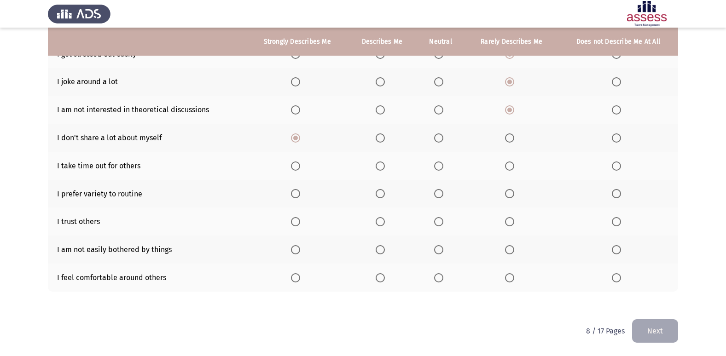
click at [380, 169] on input "Select an option" at bounding box center [380, 166] width 9 height 9
click at [297, 194] on span "Select an option" at bounding box center [295, 193] width 9 height 9
click at [297, 194] on input "Select an option" at bounding box center [295, 193] width 9 height 9
click at [507, 223] on span "Select an option" at bounding box center [509, 221] width 9 height 9
click at [507, 223] on input "Select an option" at bounding box center [509, 221] width 9 height 9
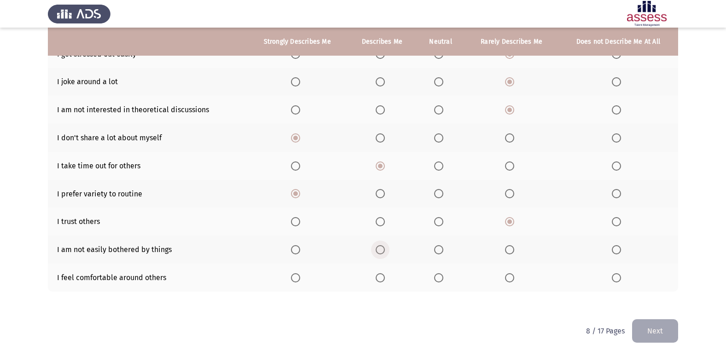
click at [385, 250] on span "Select an option" at bounding box center [380, 249] width 9 height 9
click at [385, 250] on input "Select an option" at bounding box center [380, 249] width 9 height 9
click at [382, 278] on span "Select an option" at bounding box center [380, 278] width 9 height 9
click at [382, 278] on input "Select an option" at bounding box center [380, 278] width 9 height 9
click at [649, 323] on button "Next" at bounding box center [655, 331] width 46 height 23
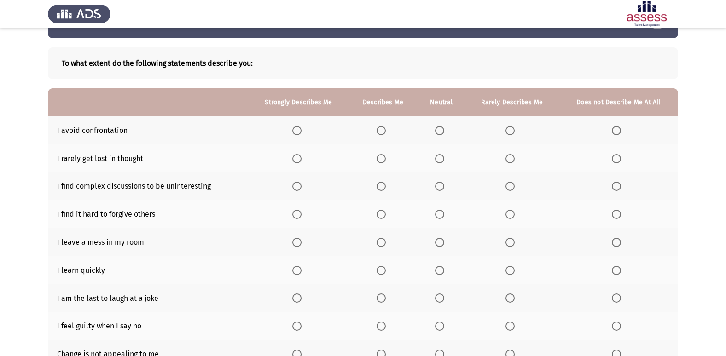
scroll to position [46, 0]
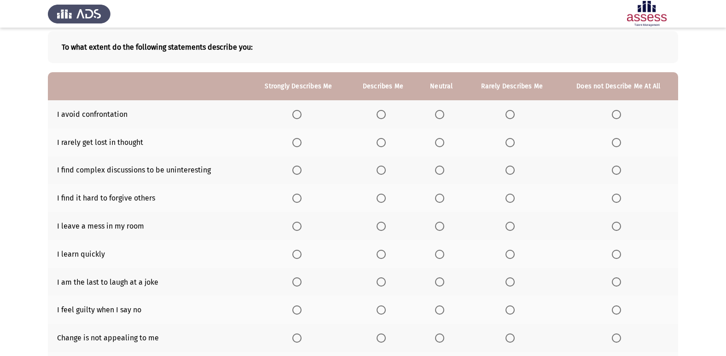
click at [507, 116] on span "Select an option" at bounding box center [510, 114] width 9 height 9
click at [507, 116] on input "Select an option" at bounding box center [510, 114] width 9 height 9
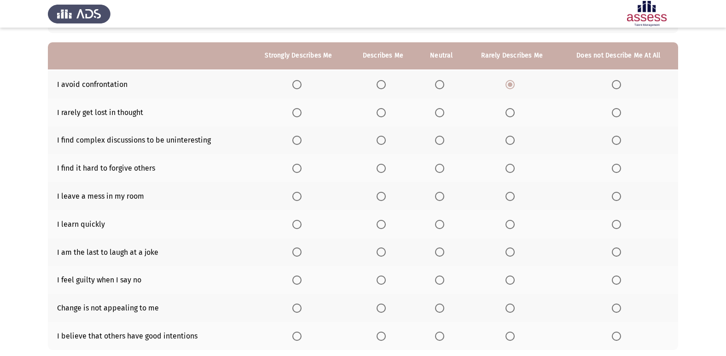
scroll to position [92, 0]
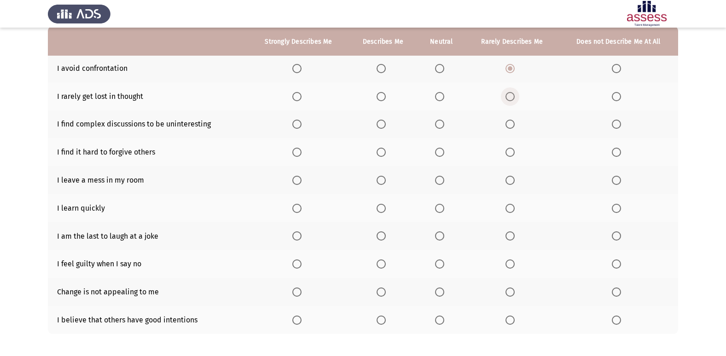
click at [511, 99] on span "Select an option" at bounding box center [510, 96] width 9 height 9
click at [511, 99] on input "Select an option" at bounding box center [510, 96] width 9 height 9
click at [378, 123] on span "Select an option" at bounding box center [381, 124] width 9 height 9
click at [378, 123] on input "Select an option" at bounding box center [381, 124] width 9 height 9
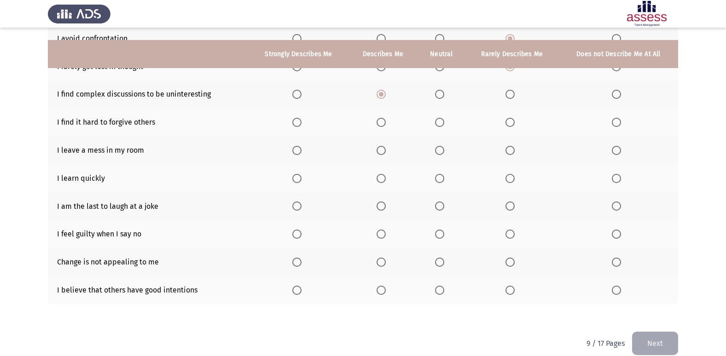
scroll to position [134, 0]
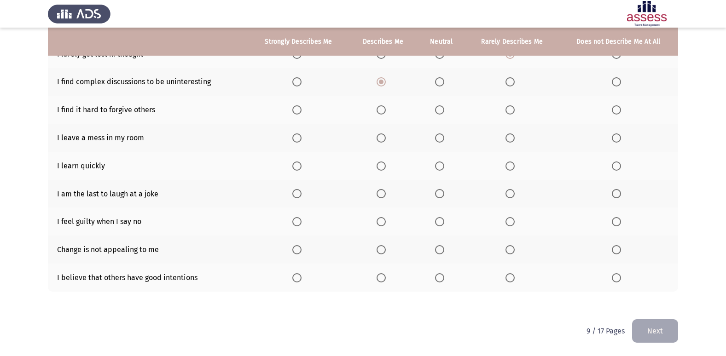
click at [515, 114] on span "Select an option" at bounding box center [510, 109] width 9 height 9
click at [515, 114] on input "Select an option" at bounding box center [510, 109] width 9 height 9
click at [509, 135] on span "Select an option" at bounding box center [510, 138] width 9 height 9
click at [509, 135] on input "Select an option" at bounding box center [510, 138] width 9 height 9
click at [303, 166] on label "Select an option" at bounding box center [298, 166] width 13 height 9
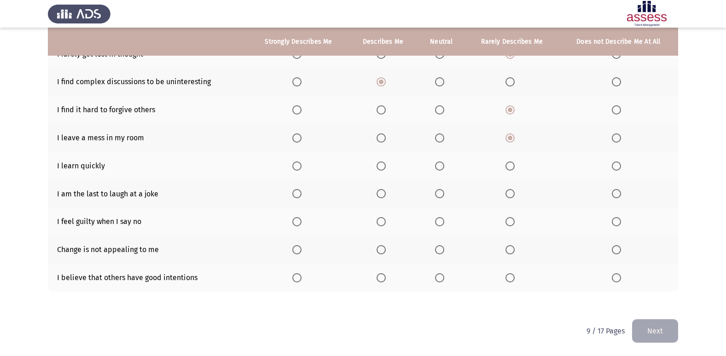
click at [302, 166] on input "Select an option" at bounding box center [296, 166] width 9 height 9
click at [622, 192] on label "Select an option" at bounding box center [618, 193] width 13 height 9
click at [621, 192] on input "Select an option" at bounding box center [616, 193] width 9 height 9
click at [512, 224] on span "Select an option" at bounding box center [510, 221] width 9 height 9
click at [512, 224] on input "Select an option" at bounding box center [510, 221] width 9 height 9
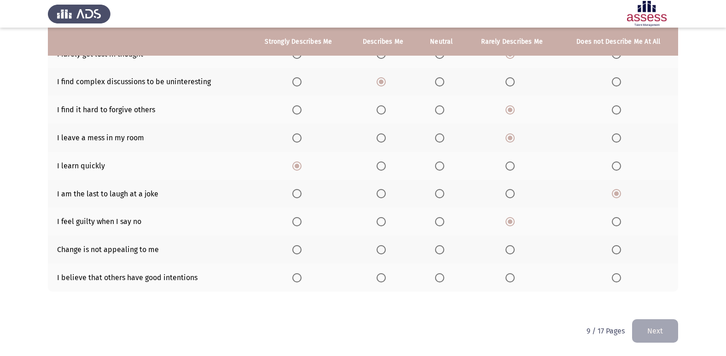
click at [510, 252] on span "Select an option" at bounding box center [510, 249] width 9 height 9
click at [510, 252] on input "Select an option" at bounding box center [510, 249] width 9 height 9
click at [510, 278] on span "Select an option" at bounding box center [510, 278] width 0 height 0
click at [510, 278] on input "Select an option" at bounding box center [510, 278] width 9 height 9
click at [668, 324] on button "Next" at bounding box center [655, 331] width 46 height 23
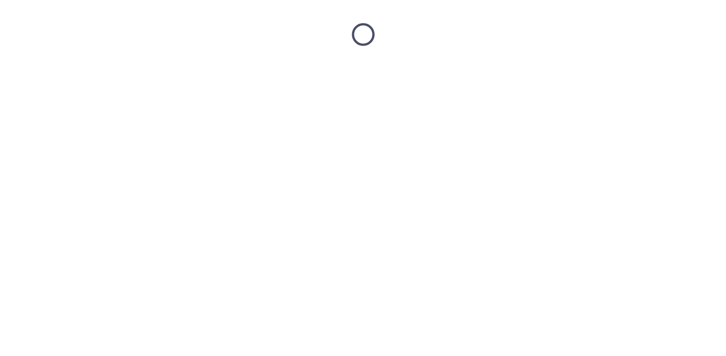
scroll to position [0, 0]
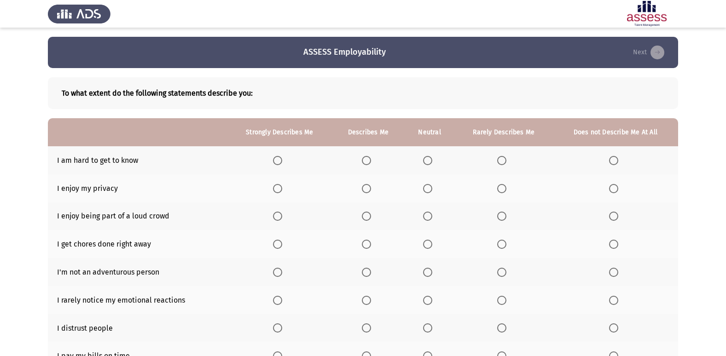
click at [499, 160] on span "Select an option" at bounding box center [501, 160] width 9 height 9
click at [499, 160] on input "Select an option" at bounding box center [501, 160] width 9 height 9
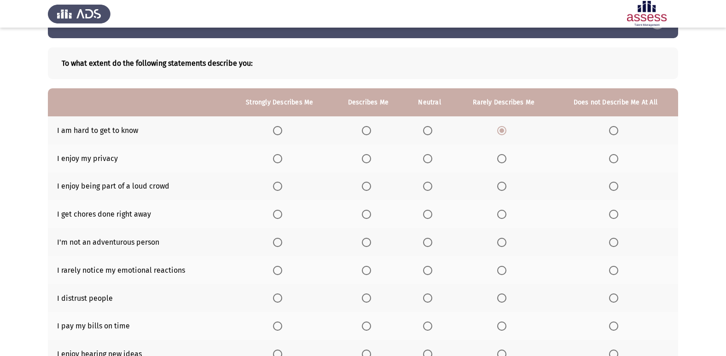
scroll to position [46, 0]
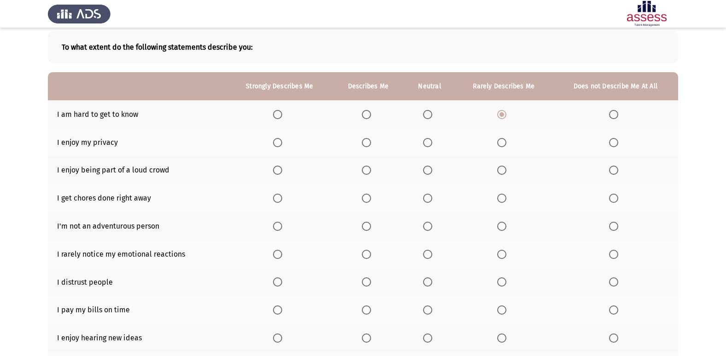
click at [282, 146] on span "Select an option" at bounding box center [277, 142] width 9 height 9
click at [282, 146] on input "Select an option" at bounding box center [277, 142] width 9 height 9
click at [500, 171] on span "Select an option" at bounding box center [501, 170] width 9 height 9
click at [500, 171] on input "Select an option" at bounding box center [501, 170] width 9 height 9
click at [368, 198] on span "Select an option" at bounding box center [366, 198] width 9 height 9
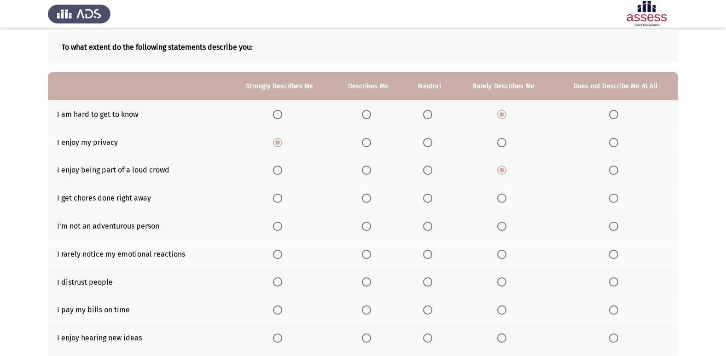
click at [368, 198] on input "Select an option" at bounding box center [366, 198] width 9 height 9
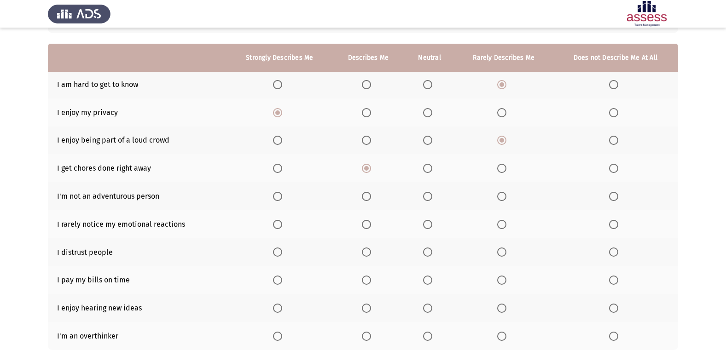
scroll to position [92, 0]
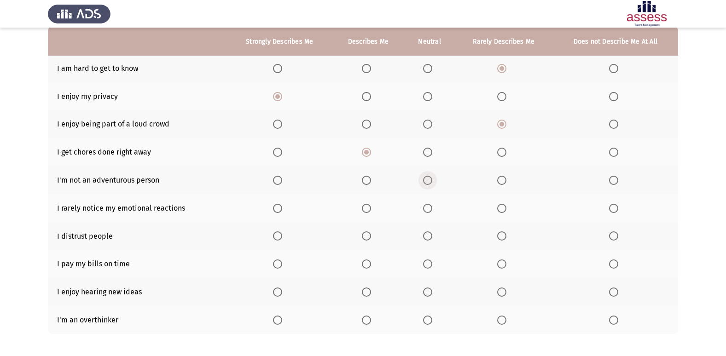
click at [427, 180] on span "Select an option" at bounding box center [427, 180] width 9 height 9
click at [427, 180] on input "Select an option" at bounding box center [427, 180] width 9 height 9
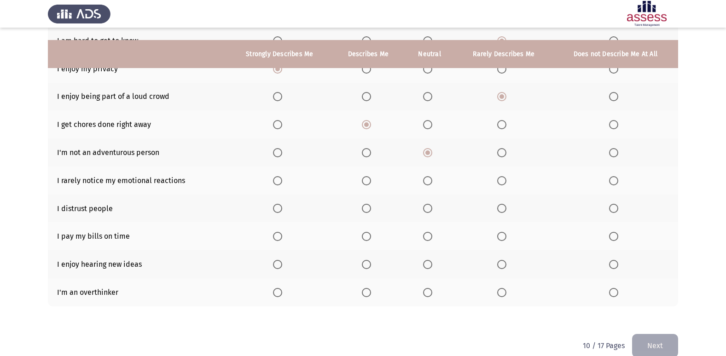
scroll to position [134, 0]
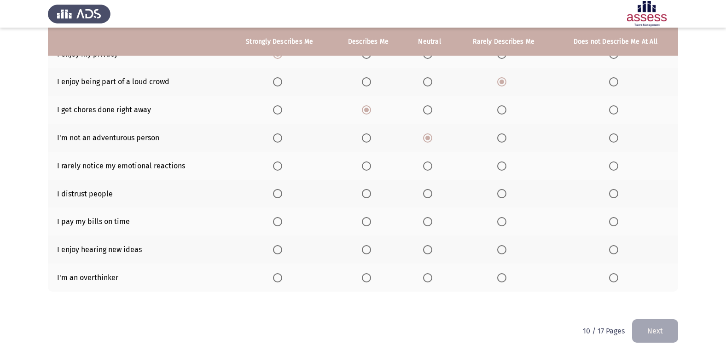
click at [502, 164] on span "Select an option" at bounding box center [501, 166] width 9 height 9
click at [502, 164] on input "Select an option" at bounding box center [501, 166] width 9 height 9
click at [504, 194] on span "Select an option" at bounding box center [501, 193] width 9 height 9
click at [504, 194] on input "Select an option" at bounding box center [501, 193] width 9 height 9
click at [364, 198] on span "Select an option" at bounding box center [366, 193] width 9 height 9
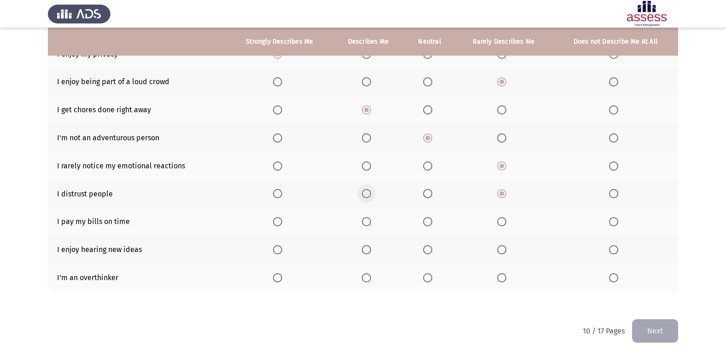
click at [364, 198] on input "Select an option" at bounding box center [366, 193] width 9 height 9
click at [364, 219] on span "Select an option" at bounding box center [366, 221] width 9 height 9
click at [364, 219] on input "Select an option" at bounding box center [366, 221] width 9 height 9
click at [364, 252] on span "Select an option" at bounding box center [366, 249] width 9 height 9
click at [364, 252] on input "Select an option" at bounding box center [366, 249] width 9 height 9
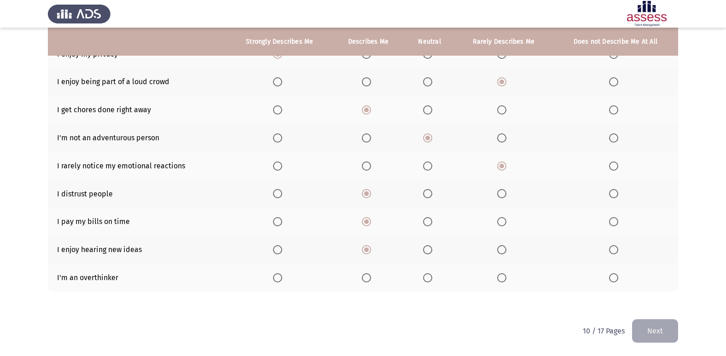
click at [274, 250] on span "Select an option" at bounding box center [277, 249] width 9 height 9
click at [274, 250] on input "Select an option" at bounding box center [277, 249] width 9 height 9
click at [365, 277] on span "Select an option" at bounding box center [366, 278] width 9 height 9
click at [365, 277] on input "Select an option" at bounding box center [366, 278] width 9 height 9
click at [282, 278] on span "Select an option" at bounding box center [277, 278] width 9 height 9
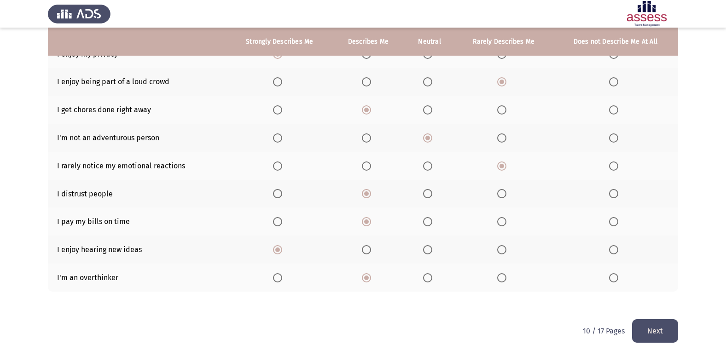
click at [282, 278] on input "Select an option" at bounding box center [277, 278] width 9 height 9
click at [652, 331] on button "Next" at bounding box center [655, 331] width 46 height 23
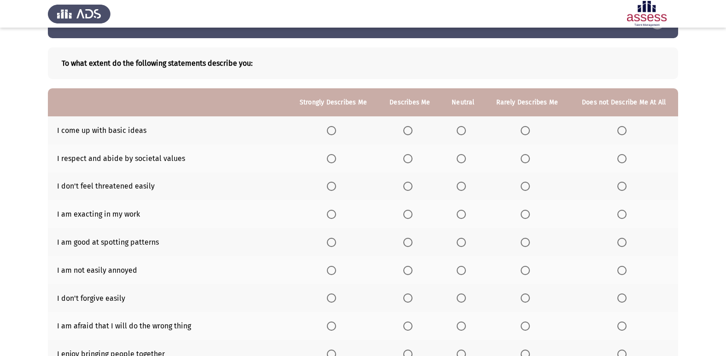
scroll to position [46, 0]
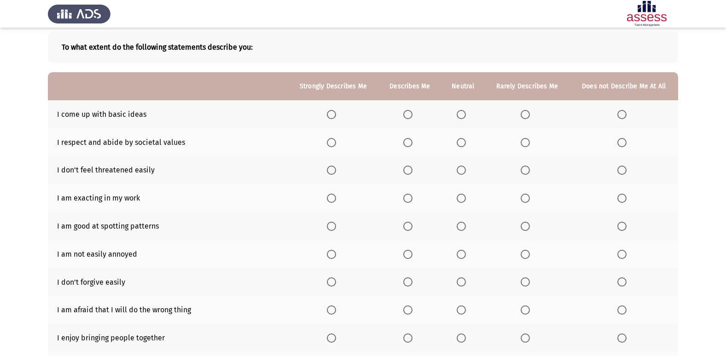
click at [523, 115] on span "Select an option" at bounding box center [525, 114] width 9 height 9
click at [523, 115] on input "Select an option" at bounding box center [525, 114] width 9 height 9
click at [411, 113] on span "Select an option" at bounding box center [407, 114] width 9 height 9
click at [411, 113] on input "Select an option" at bounding box center [407, 114] width 9 height 9
drag, startPoint x: 404, startPoint y: 140, endPoint x: 409, endPoint y: 143, distance: 6.2
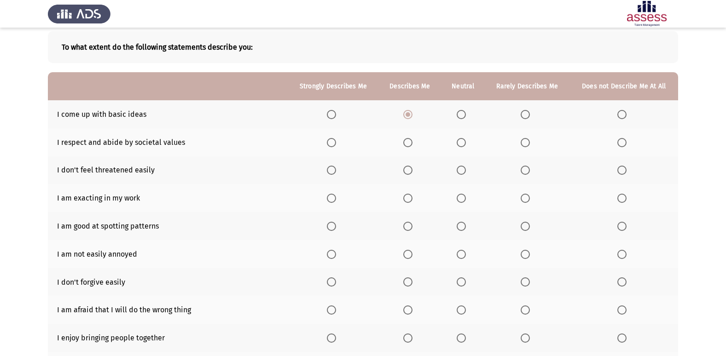
click at [406, 140] on th at bounding box center [409, 142] width 63 height 28
click at [410, 143] on span "Select an option" at bounding box center [407, 142] width 9 height 9
click at [410, 143] on input "Select an option" at bounding box center [407, 142] width 9 height 9
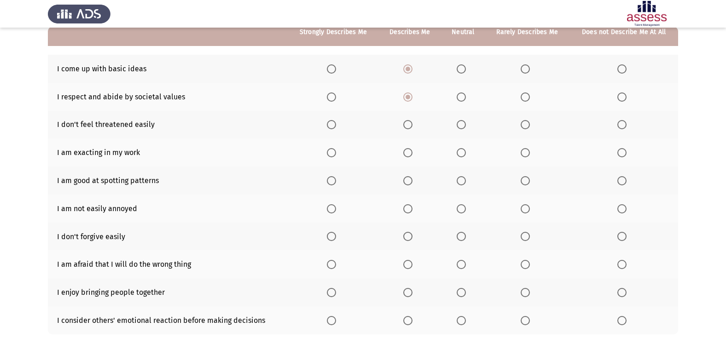
scroll to position [92, 0]
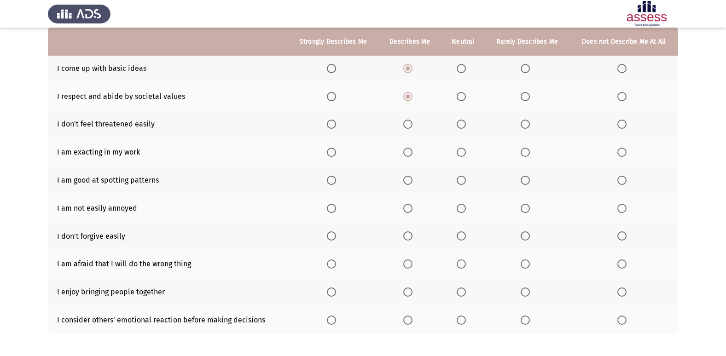
click at [407, 124] on span "Select an option" at bounding box center [407, 124] width 9 height 9
click at [407, 124] on input "Select an option" at bounding box center [407, 124] width 9 height 9
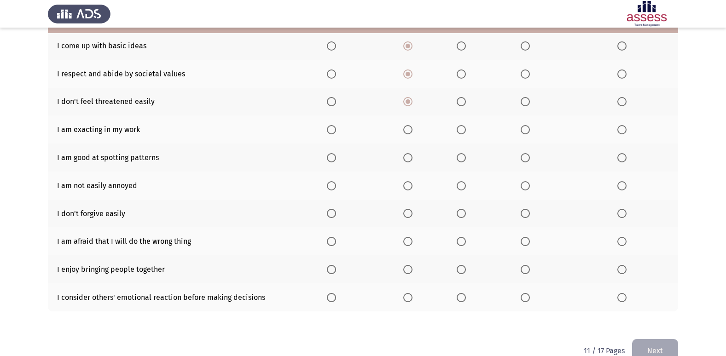
scroll to position [134, 0]
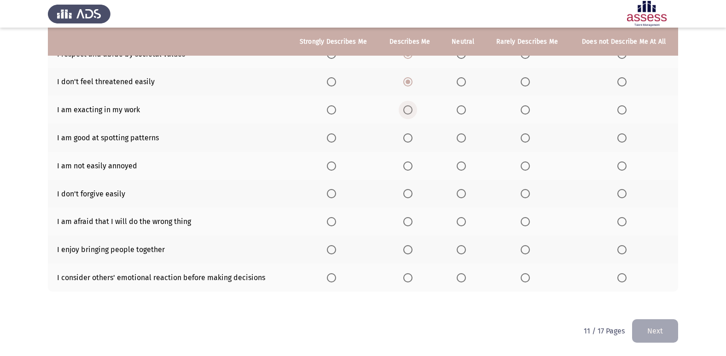
click at [404, 110] on span "Select an option" at bounding box center [407, 109] width 9 height 9
click at [404, 110] on input "Select an option" at bounding box center [407, 109] width 9 height 9
click at [408, 134] on span "Select an option" at bounding box center [407, 138] width 9 height 9
click at [408, 134] on input "Select an option" at bounding box center [407, 138] width 9 height 9
click at [332, 164] on span "Select an option" at bounding box center [331, 166] width 9 height 9
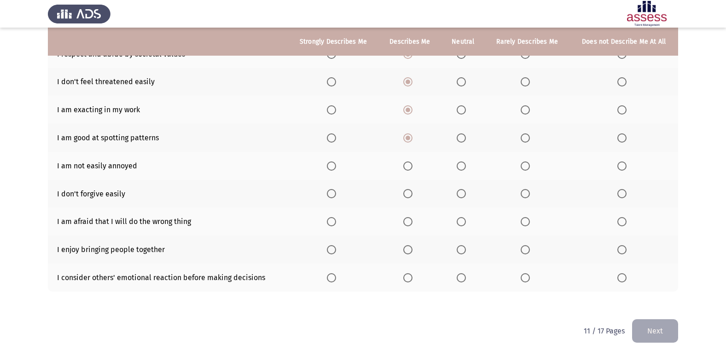
click at [332, 164] on input "Select an option" at bounding box center [331, 166] width 9 height 9
click at [333, 197] on span "Select an option" at bounding box center [331, 193] width 9 height 9
click at [333, 197] on input "Select an option" at bounding box center [331, 193] width 9 height 9
click at [331, 222] on span "Select an option" at bounding box center [331, 221] width 9 height 9
click at [331, 222] on input "Select an option" at bounding box center [331, 221] width 9 height 9
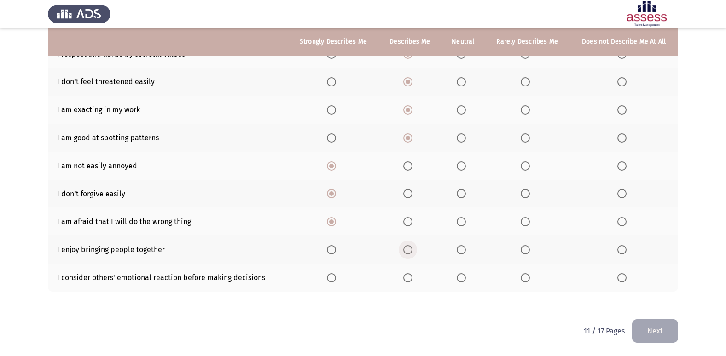
click at [412, 249] on span "Select an option" at bounding box center [407, 249] width 9 height 9
click at [412, 249] on input "Select an option" at bounding box center [407, 249] width 9 height 9
click at [411, 278] on span "Select an option" at bounding box center [407, 278] width 9 height 9
click at [411, 278] on input "Select an option" at bounding box center [407, 278] width 9 height 9
click at [668, 323] on button "Next" at bounding box center [655, 331] width 46 height 23
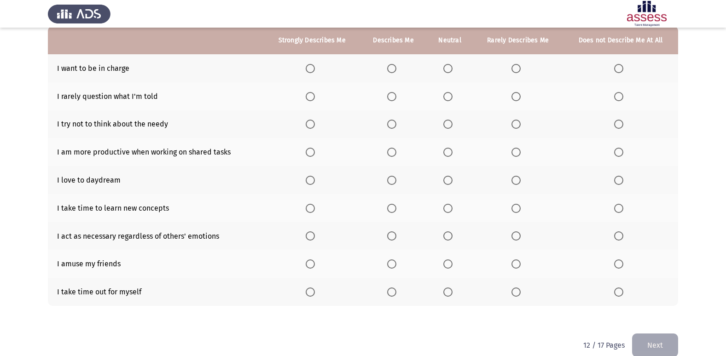
scroll to position [46, 0]
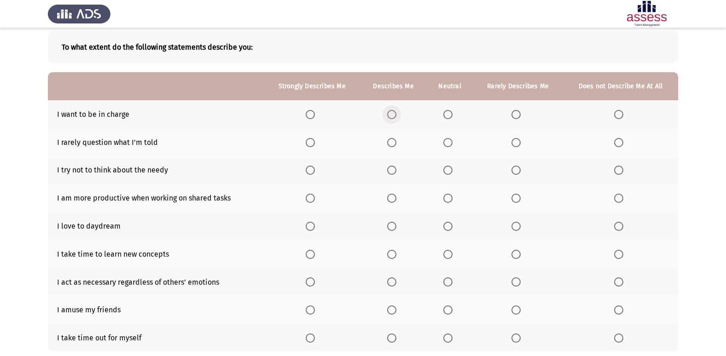
click at [394, 118] on span "Select an option" at bounding box center [391, 114] width 9 height 9
click at [394, 118] on input "Select an option" at bounding box center [391, 114] width 9 height 9
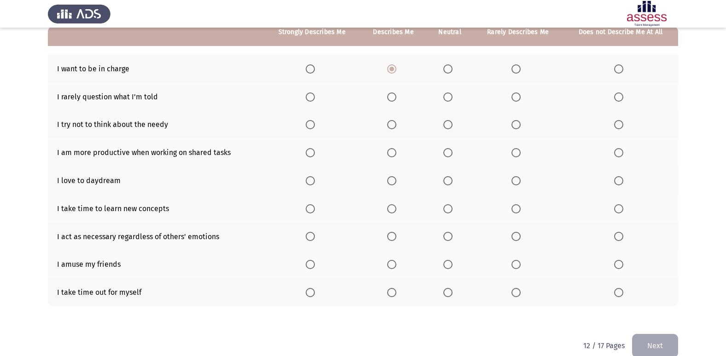
scroll to position [92, 0]
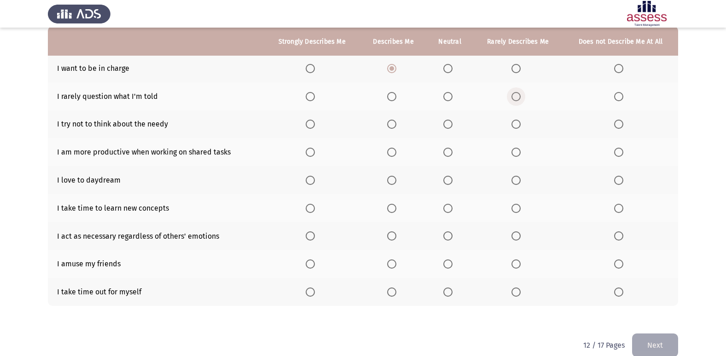
click at [521, 95] on span "Select an option" at bounding box center [516, 96] width 9 height 9
click at [521, 95] on input "Select an option" at bounding box center [516, 96] width 9 height 9
click at [393, 94] on span "Select an option" at bounding box center [391, 96] width 9 height 9
click at [393, 94] on input "Select an option" at bounding box center [391, 96] width 9 height 9
click at [394, 125] on span "Select an option" at bounding box center [391, 124] width 9 height 9
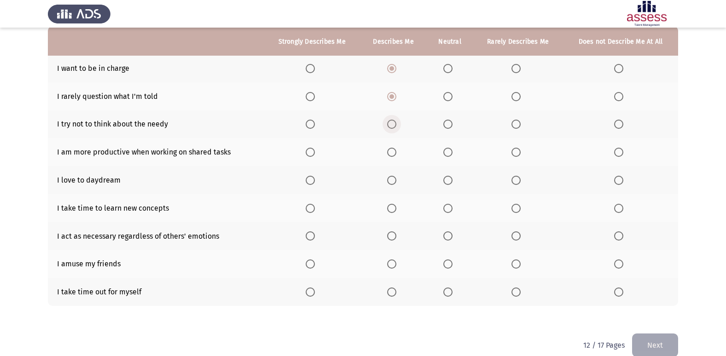
click at [394, 125] on input "Select an option" at bounding box center [391, 124] width 9 height 9
click at [516, 128] on span "Select an option" at bounding box center [516, 124] width 9 height 9
click at [516, 128] on input "Select an option" at bounding box center [516, 124] width 9 height 9
click at [394, 151] on span "Select an option" at bounding box center [391, 152] width 9 height 9
click at [394, 151] on input "Select an option" at bounding box center [391, 152] width 9 height 9
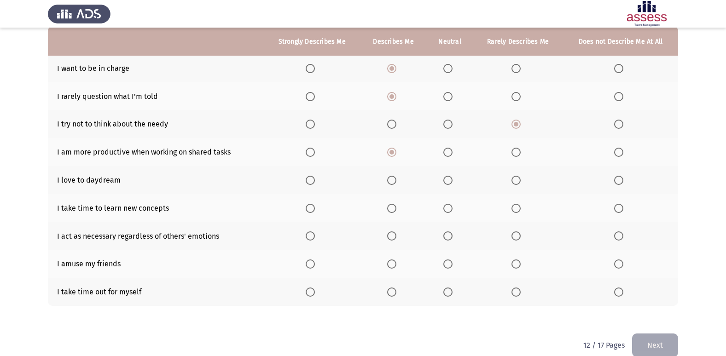
click at [312, 182] on span "Select an option" at bounding box center [310, 180] width 9 height 9
click at [312, 182] on input "Select an option" at bounding box center [310, 180] width 9 height 9
click at [524, 206] on label "Select an option" at bounding box center [518, 208] width 13 height 9
click at [521, 206] on input "Select an option" at bounding box center [516, 208] width 9 height 9
click at [616, 209] on span "Select an option" at bounding box center [618, 208] width 9 height 9
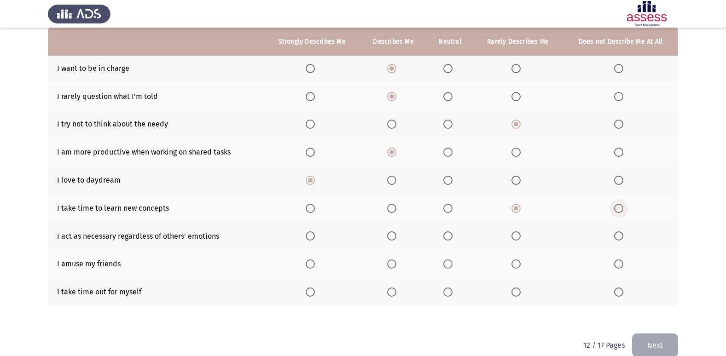
click at [616, 209] on input "Select an option" at bounding box center [618, 208] width 9 height 9
click at [389, 233] on span "Select an option" at bounding box center [391, 236] width 9 height 9
click at [389, 233] on input "Select an option" at bounding box center [391, 236] width 9 height 9
click at [387, 268] on th at bounding box center [393, 264] width 66 height 28
click at [450, 264] on span "Select an option" at bounding box center [447, 264] width 9 height 9
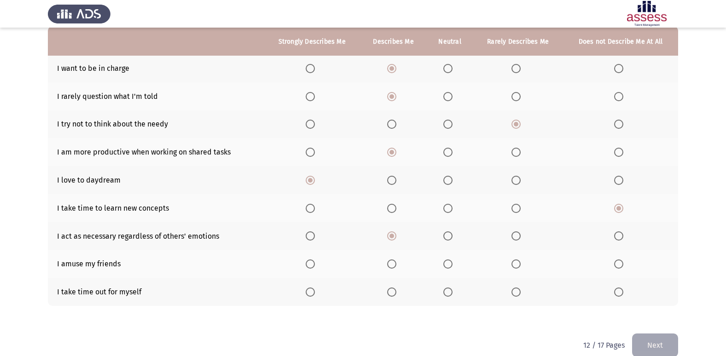
click at [450, 264] on input "Select an option" at bounding box center [447, 264] width 9 height 9
click at [394, 290] on span "Select an option" at bounding box center [391, 292] width 9 height 9
click at [394, 290] on input "Select an option" at bounding box center [391, 292] width 9 height 9
click at [654, 343] on button "Next" at bounding box center [655, 345] width 46 height 23
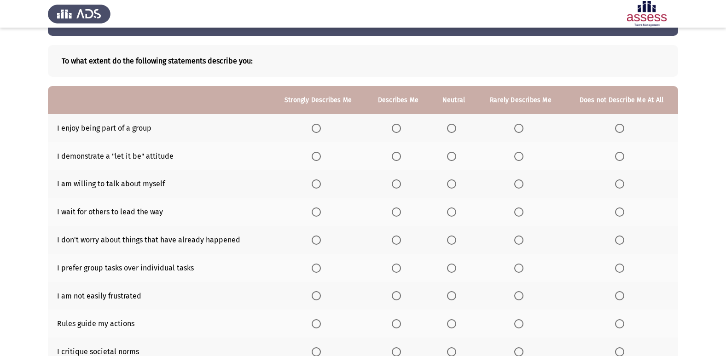
scroll to position [46, 0]
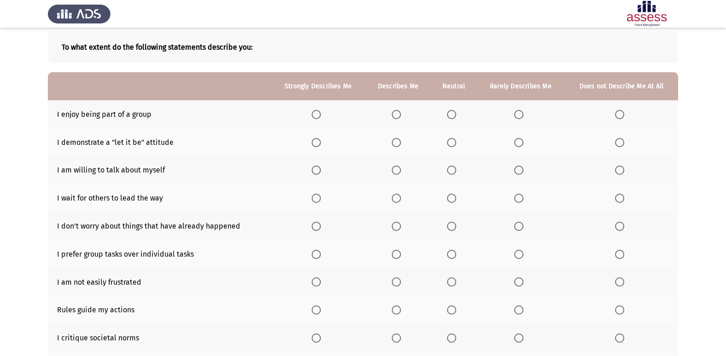
click at [397, 114] on span "Select an option" at bounding box center [396, 114] width 9 height 9
click at [397, 114] on input "Select an option" at bounding box center [396, 114] width 9 height 9
click at [400, 140] on span "Select an option" at bounding box center [396, 142] width 9 height 9
click at [400, 140] on input "Select an option" at bounding box center [396, 142] width 9 height 9
click at [398, 166] on span "Select an option" at bounding box center [396, 170] width 9 height 9
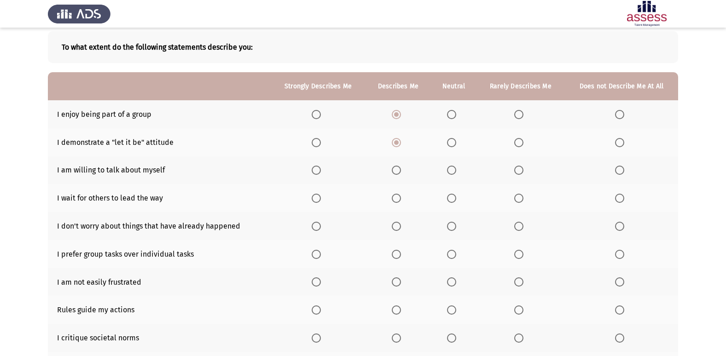
click at [398, 166] on input "Select an option" at bounding box center [396, 170] width 9 height 9
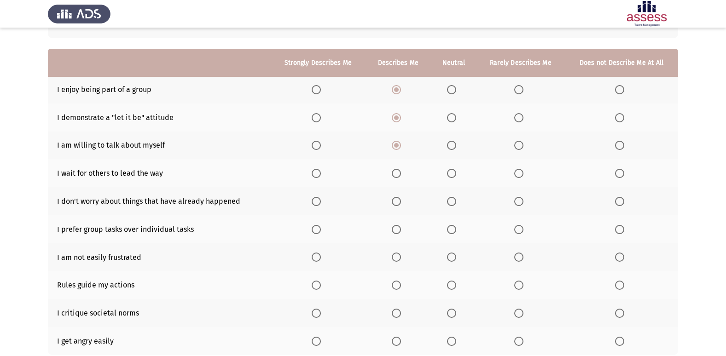
scroll to position [92, 0]
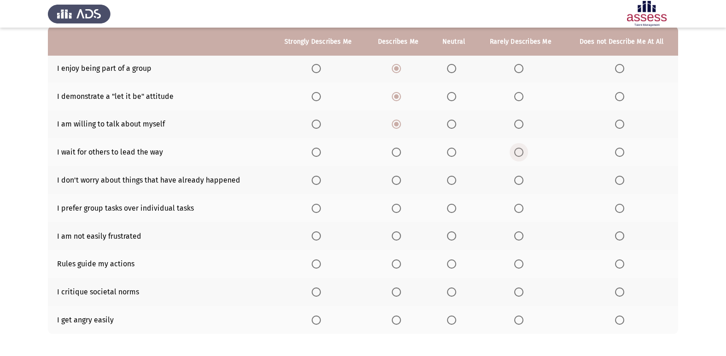
click at [519, 151] on span "Select an option" at bounding box center [518, 152] width 9 height 9
click at [519, 151] on input "Select an option" at bounding box center [518, 152] width 9 height 9
click at [398, 183] on span "Select an option" at bounding box center [396, 180] width 9 height 9
click at [398, 183] on input "Select an option" at bounding box center [396, 180] width 9 height 9
click at [316, 180] on span "Select an option" at bounding box center [316, 180] width 0 height 0
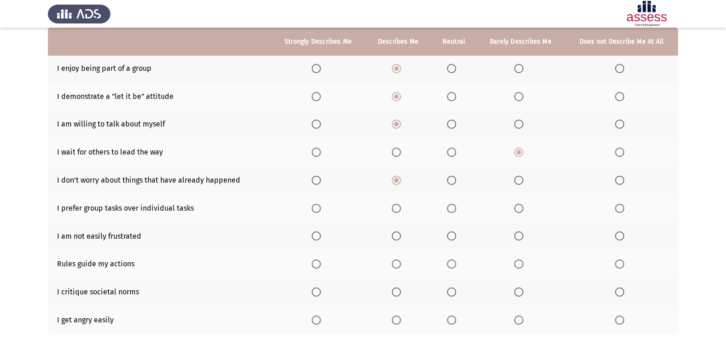
click at [317, 180] on input "Select an option" at bounding box center [316, 180] width 9 height 9
click at [321, 205] on span "Select an option" at bounding box center [316, 208] width 9 height 9
click at [321, 205] on input "Select an option" at bounding box center [316, 208] width 9 height 9
click at [396, 206] on span "Select an option" at bounding box center [396, 208] width 9 height 9
click at [396, 206] on input "Select an option" at bounding box center [396, 208] width 9 height 9
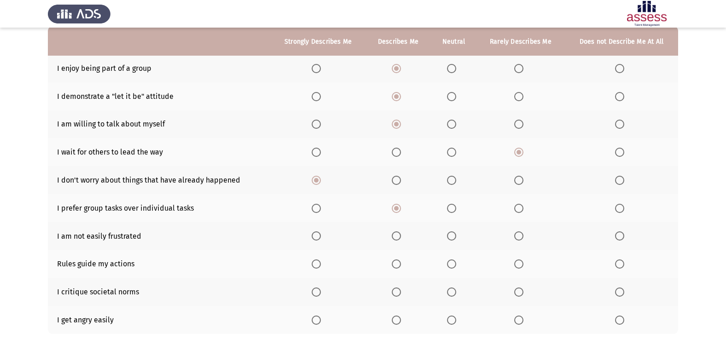
click at [395, 233] on span "Select an option" at bounding box center [396, 236] width 9 height 9
click at [395, 233] on input "Select an option" at bounding box center [396, 236] width 9 height 9
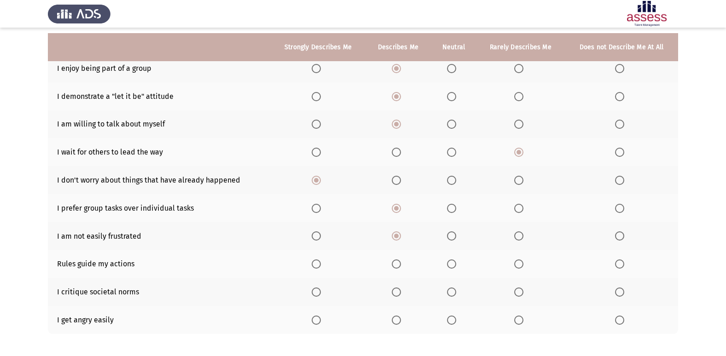
scroll to position [134, 0]
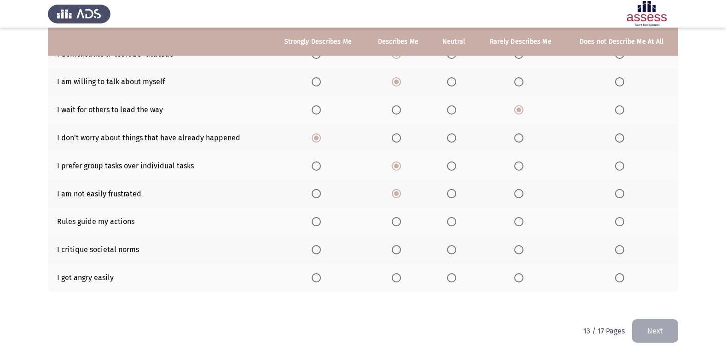
click at [397, 221] on span "Select an option" at bounding box center [396, 221] width 9 height 9
click at [397, 221] on input "Select an option" at bounding box center [396, 221] width 9 height 9
click at [397, 251] on span "Select an option" at bounding box center [396, 249] width 9 height 9
click at [397, 251] on input "Select an option" at bounding box center [396, 249] width 9 height 9
click at [620, 277] on span "Select an option" at bounding box center [619, 278] width 9 height 9
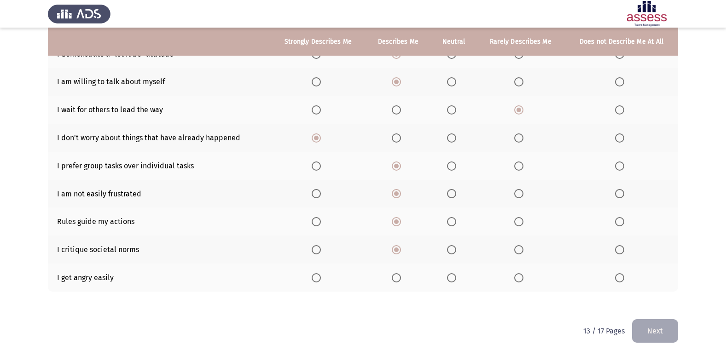
click at [620, 277] on input "Select an option" at bounding box center [619, 278] width 9 height 9
click at [666, 342] on button "Next" at bounding box center [655, 331] width 46 height 23
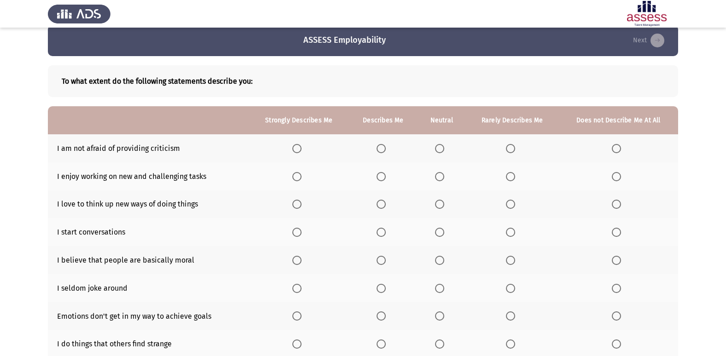
scroll to position [46, 0]
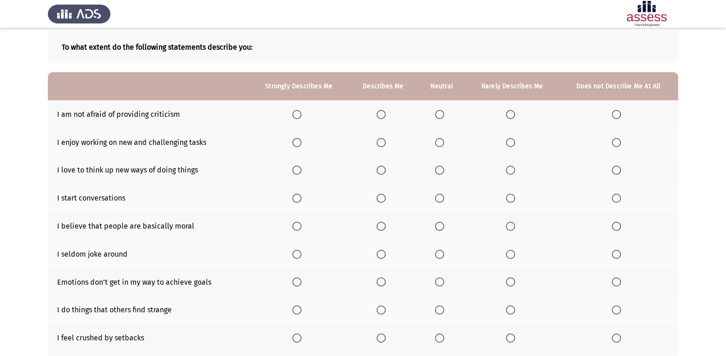
click at [381, 112] on span "Select an option" at bounding box center [381, 114] width 9 height 9
click at [381, 112] on input "Select an option" at bounding box center [381, 114] width 9 height 9
click at [382, 144] on span "Select an option" at bounding box center [381, 142] width 9 height 9
click at [382, 144] on input "Select an option" at bounding box center [381, 142] width 9 height 9
click at [294, 147] on span "Select an option" at bounding box center [296, 142] width 9 height 9
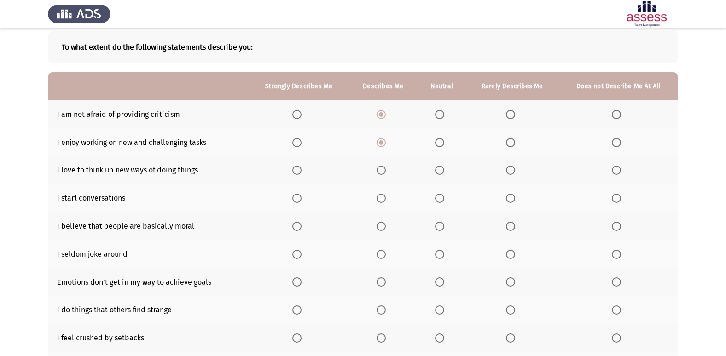
click at [294, 147] on input "Select an option" at bounding box center [296, 142] width 9 height 9
click at [296, 172] on span "Select an option" at bounding box center [296, 170] width 9 height 9
click at [296, 172] on input "Select an option" at bounding box center [296, 170] width 9 height 9
click at [299, 196] on span "Select an option" at bounding box center [296, 198] width 9 height 9
click at [299, 196] on input "Select an option" at bounding box center [296, 198] width 9 height 9
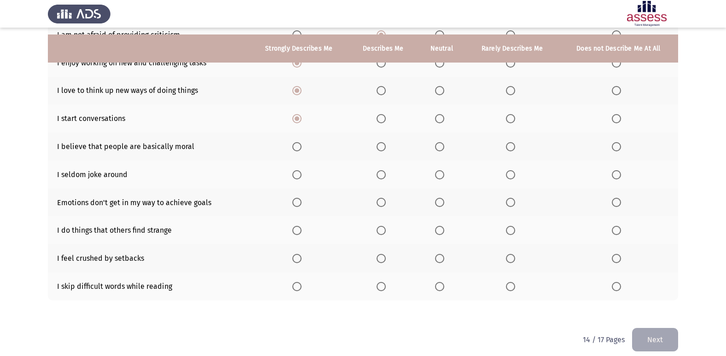
scroll to position [134, 0]
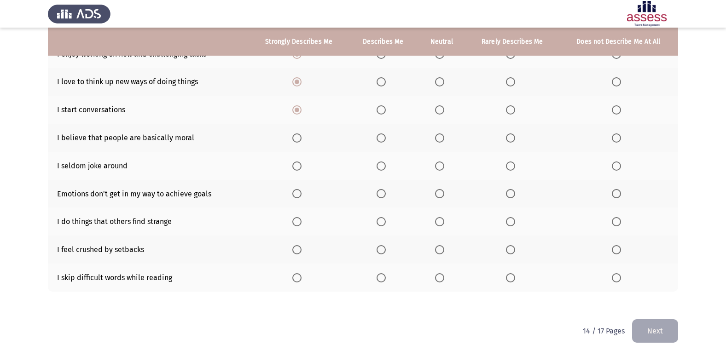
click at [384, 135] on span "Select an option" at bounding box center [381, 138] width 9 height 9
click at [384, 135] on input "Select an option" at bounding box center [381, 138] width 9 height 9
click at [381, 166] on span "Select an option" at bounding box center [381, 166] width 9 height 9
click at [381, 166] on input "Select an option" at bounding box center [381, 166] width 9 height 9
click at [506, 165] on span "Select an option" at bounding box center [510, 166] width 9 height 9
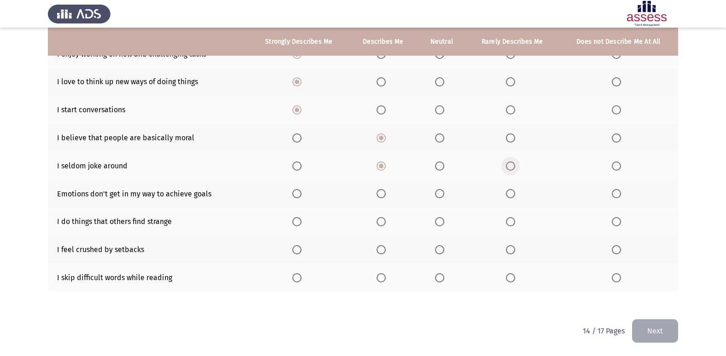
click at [506, 165] on input "Select an option" at bounding box center [510, 166] width 9 height 9
click at [512, 194] on span "Select an option" at bounding box center [510, 193] width 9 height 9
click at [512, 194] on input "Select an option" at bounding box center [510, 193] width 9 height 9
click at [378, 223] on span "Select an option" at bounding box center [381, 221] width 9 height 9
click at [378, 223] on input "Select an option" at bounding box center [381, 221] width 9 height 9
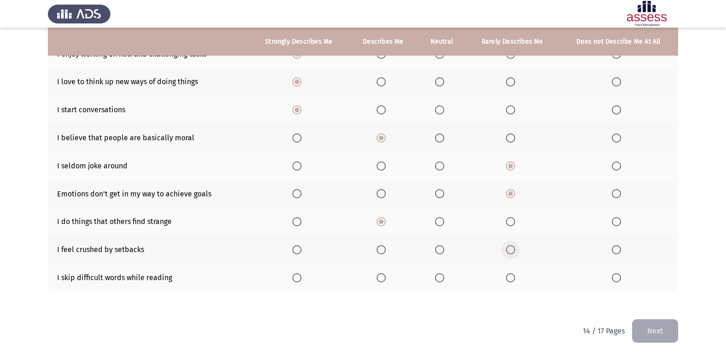
click at [516, 249] on label "Select an option" at bounding box center [512, 249] width 13 height 9
click at [515, 249] on input "Select an option" at bounding box center [510, 249] width 9 height 9
click at [515, 276] on span "Select an option" at bounding box center [510, 278] width 9 height 9
click at [515, 276] on input "Select an option" at bounding box center [510, 278] width 9 height 9
click at [653, 329] on button "Next" at bounding box center [655, 331] width 46 height 23
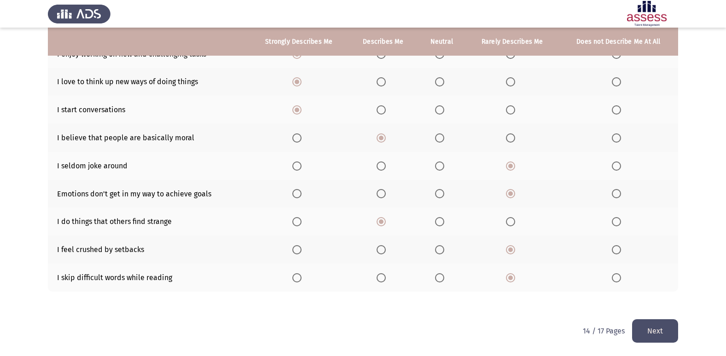
scroll to position [0, 0]
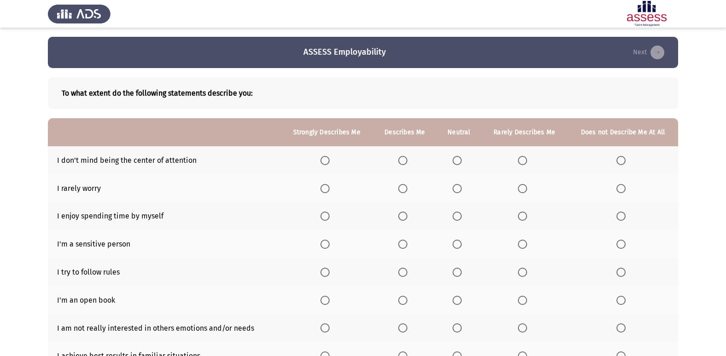
click at [403, 156] on span "Select an option" at bounding box center [402, 160] width 9 height 9
click at [403, 156] on input "Select an option" at bounding box center [402, 160] width 9 height 9
click at [525, 189] on span "Select an option" at bounding box center [522, 188] width 9 height 9
click at [525, 189] on input "Select an option" at bounding box center [522, 188] width 9 height 9
click at [403, 214] on span "Select an option" at bounding box center [402, 216] width 9 height 9
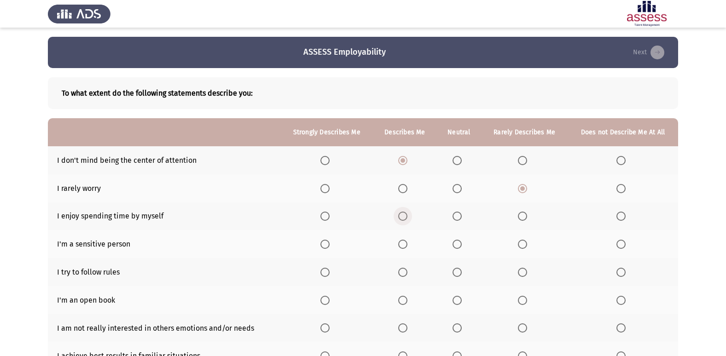
click at [403, 214] on input "Select an option" at bounding box center [402, 216] width 9 height 9
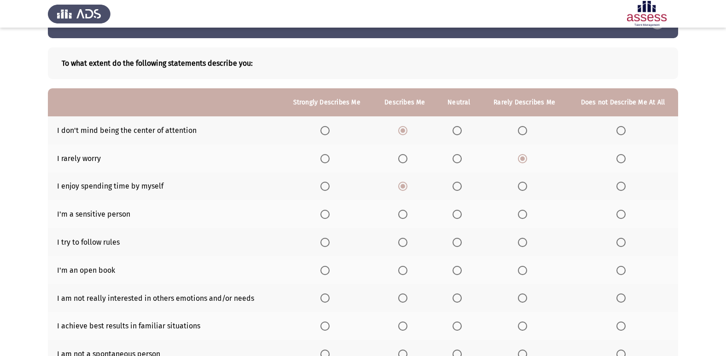
scroll to position [46, 0]
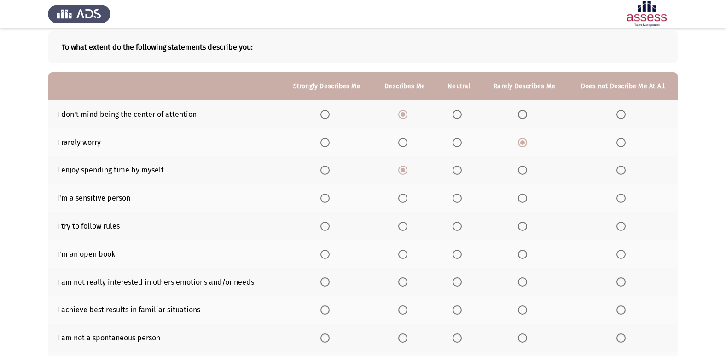
click at [407, 200] on span "Select an option" at bounding box center [402, 198] width 9 height 9
click at [407, 200] on input "Select an option" at bounding box center [402, 198] width 9 height 9
click at [401, 230] on span "Select an option" at bounding box center [402, 226] width 9 height 9
click at [401, 230] on input "Select an option" at bounding box center [402, 226] width 9 height 9
click at [327, 228] on span "Select an option" at bounding box center [324, 226] width 9 height 9
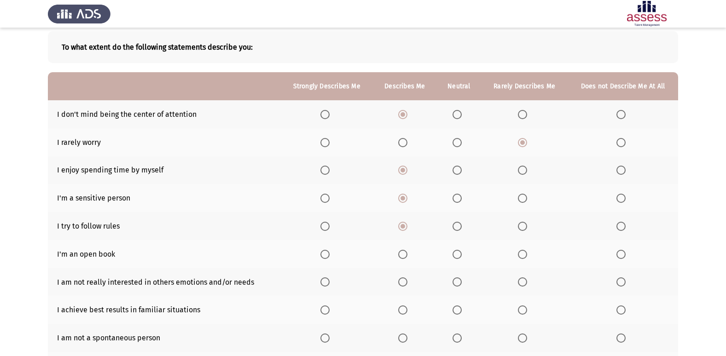
click at [327, 228] on input "Select an option" at bounding box center [324, 226] width 9 height 9
click at [624, 258] on span "Select an option" at bounding box center [621, 254] width 9 height 9
click at [624, 258] on input "Select an option" at bounding box center [621, 254] width 9 height 9
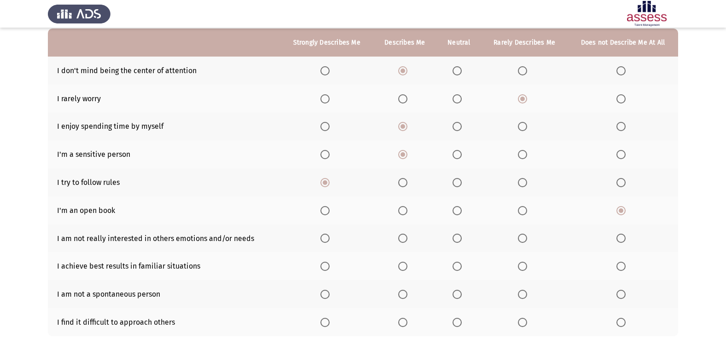
scroll to position [92, 0]
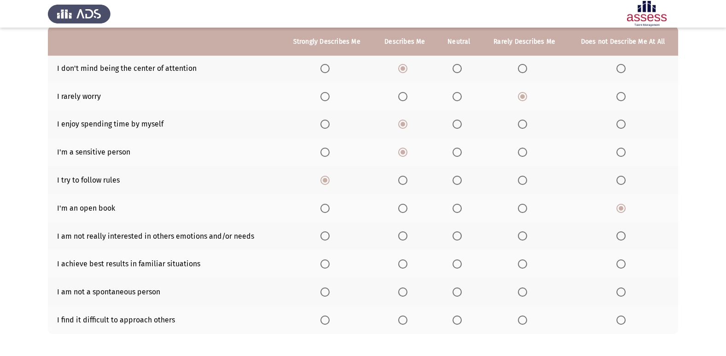
click at [527, 238] on span "Select an option" at bounding box center [522, 236] width 9 height 9
click at [527, 238] on input "Select an option" at bounding box center [522, 236] width 9 height 9
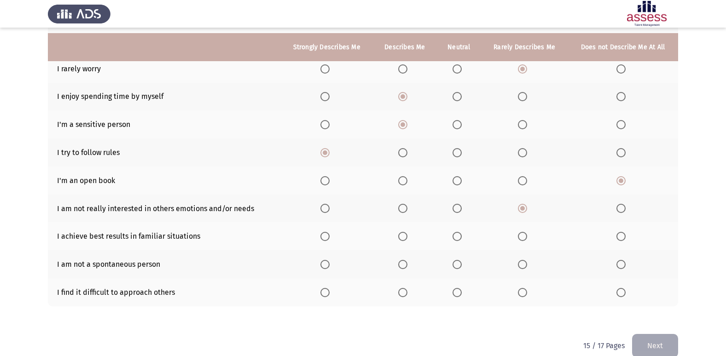
scroll to position [134, 0]
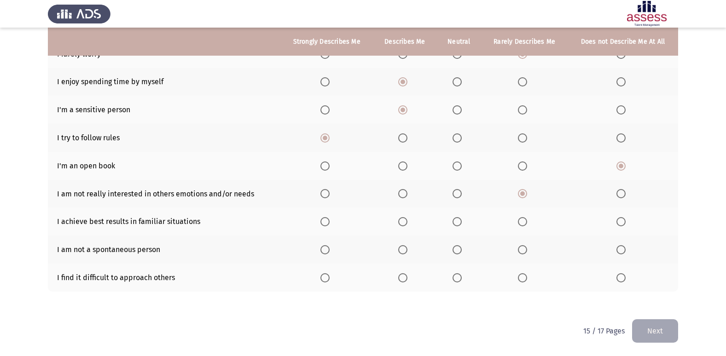
click at [402, 221] on span "Select an option" at bounding box center [402, 221] width 9 height 9
click at [402, 221] on input "Select an option" at bounding box center [402, 221] width 9 height 9
click at [519, 247] on span "Select an option" at bounding box center [522, 249] width 9 height 9
click at [519, 247] on input "Select an option" at bounding box center [522, 249] width 9 height 9
click at [407, 251] on span "Select an option" at bounding box center [402, 249] width 9 height 9
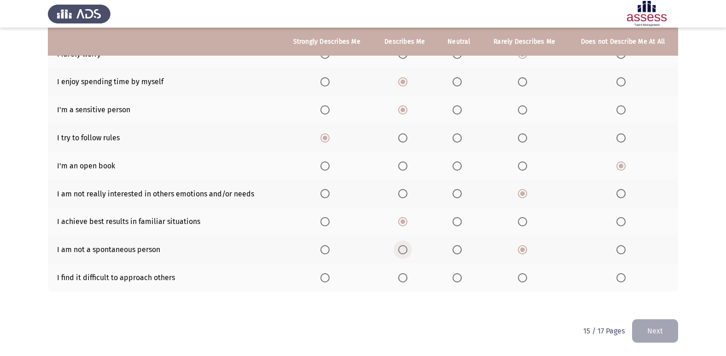
click at [407, 251] on input "Select an option" at bounding box center [402, 249] width 9 height 9
click at [527, 279] on span "Select an option" at bounding box center [522, 278] width 9 height 9
click at [527, 279] on input "Select an option" at bounding box center [522, 278] width 9 height 9
click at [649, 329] on button "Next" at bounding box center [655, 331] width 46 height 23
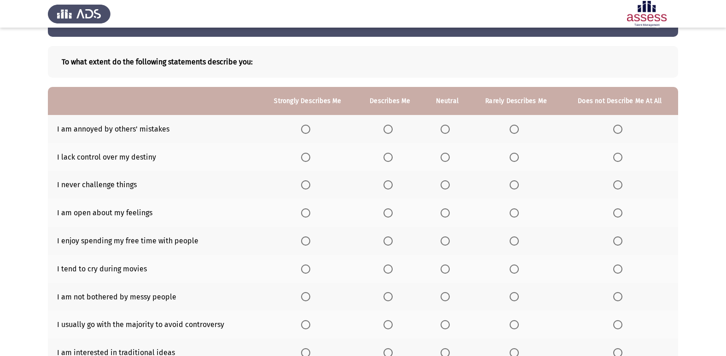
scroll to position [46, 0]
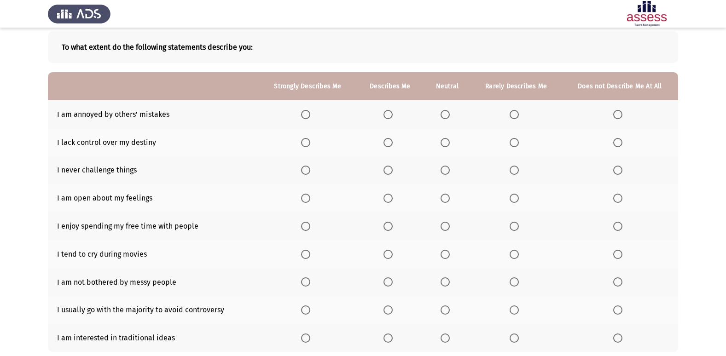
click at [387, 116] on span "Select an option" at bounding box center [388, 114] width 9 height 9
click at [387, 116] on input "Select an option" at bounding box center [388, 114] width 9 height 9
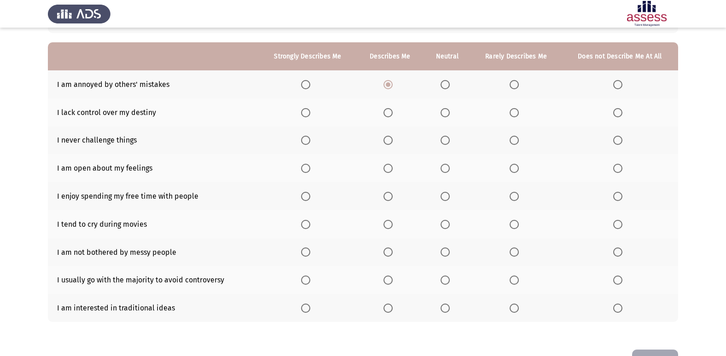
scroll to position [92, 0]
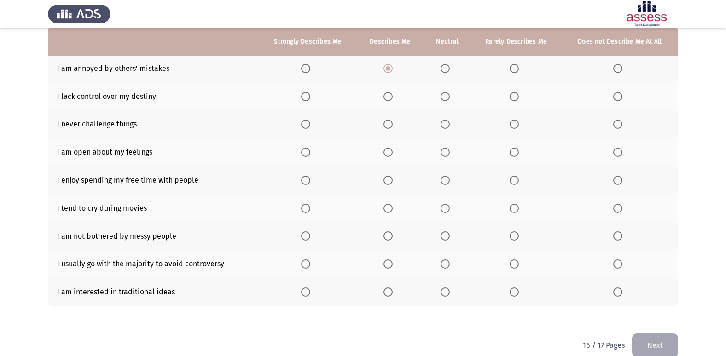
click at [515, 92] on span "Select an option" at bounding box center [514, 96] width 9 height 9
click at [515, 92] on input "Select an option" at bounding box center [514, 96] width 9 height 9
click at [615, 122] on span "Select an option" at bounding box center [617, 124] width 9 height 9
click at [615, 122] on input "Select an option" at bounding box center [617, 124] width 9 height 9
click at [622, 149] on span "Select an option" at bounding box center [617, 152] width 9 height 9
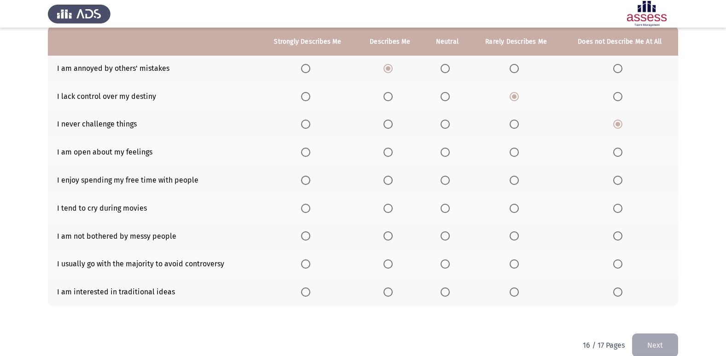
click at [622, 149] on input "Select an option" at bounding box center [617, 152] width 9 height 9
click at [396, 182] on label "Select an option" at bounding box center [390, 180] width 13 height 9
click at [393, 182] on input "Select an option" at bounding box center [388, 180] width 9 height 9
click at [392, 210] on span "Select an option" at bounding box center [388, 208] width 9 height 9
click at [392, 210] on input "Select an option" at bounding box center [388, 208] width 9 height 9
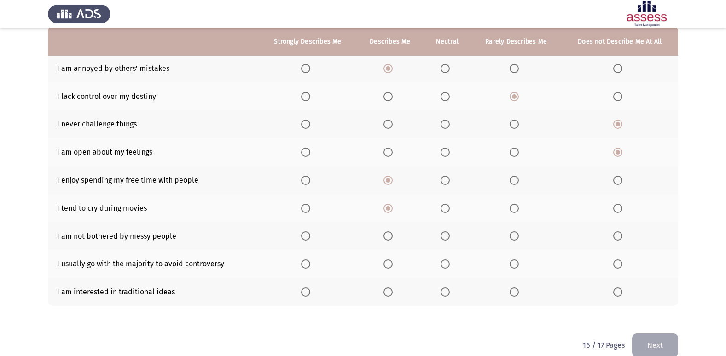
click at [389, 239] on span "Select an option" at bounding box center [388, 236] width 9 height 9
click at [389, 239] on input "Select an option" at bounding box center [388, 236] width 9 height 9
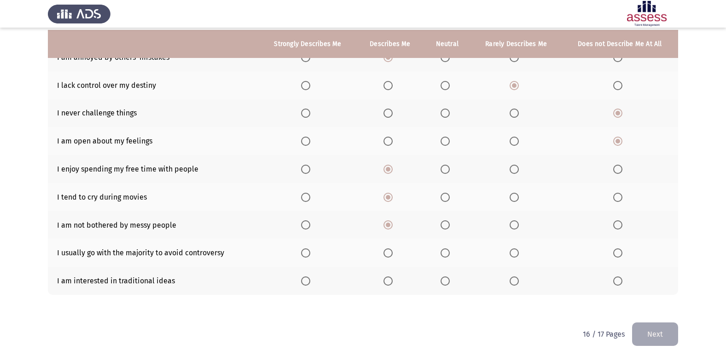
scroll to position [106, 0]
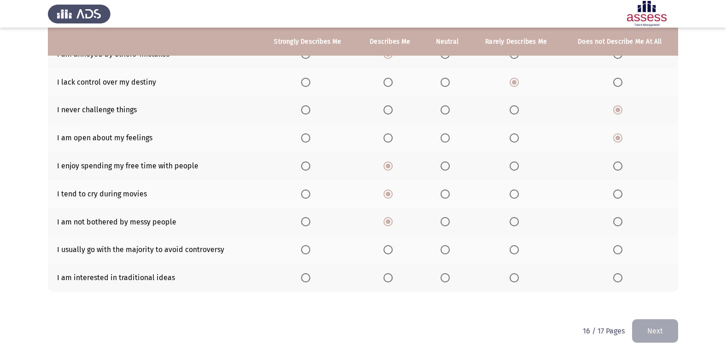
click at [390, 250] on span "Select an option" at bounding box center [388, 249] width 9 height 9
click at [390, 250] on input "Select an option" at bounding box center [388, 249] width 9 height 9
click at [617, 252] on span "Select an option" at bounding box center [617, 249] width 9 height 9
click at [617, 252] on input "Select an option" at bounding box center [617, 249] width 9 height 9
click at [512, 277] on span "Select an option" at bounding box center [514, 278] width 9 height 9
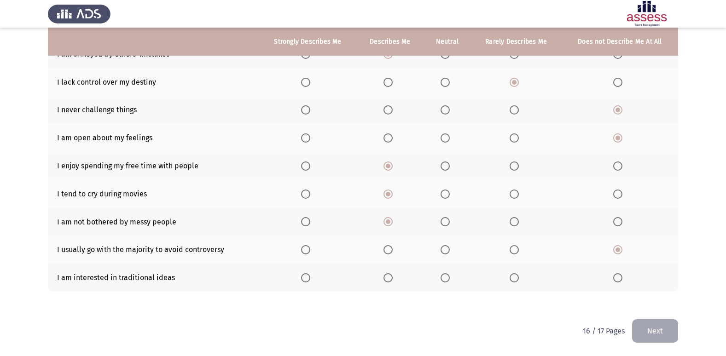
click at [512, 277] on input "Select an option" at bounding box center [514, 278] width 9 height 9
click at [650, 322] on button "Next" at bounding box center [655, 331] width 46 height 23
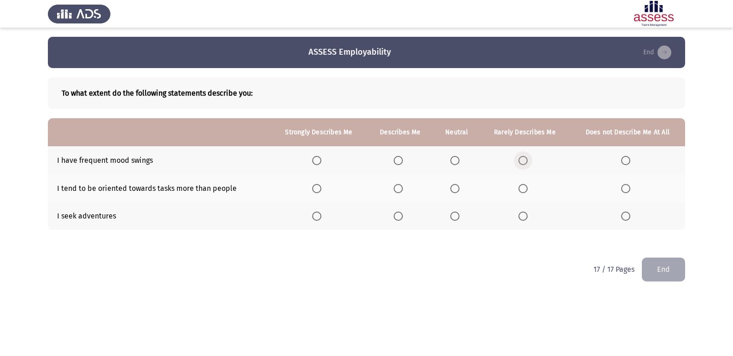
click at [524, 163] on span "Select an option" at bounding box center [522, 160] width 9 height 9
click at [524, 163] on input "Select an option" at bounding box center [522, 160] width 9 height 9
click at [402, 188] on span "Select an option" at bounding box center [398, 188] width 9 height 9
click at [402, 188] on input "Select an option" at bounding box center [398, 188] width 9 height 9
click at [521, 215] on span "Select an option" at bounding box center [522, 216] width 9 height 9
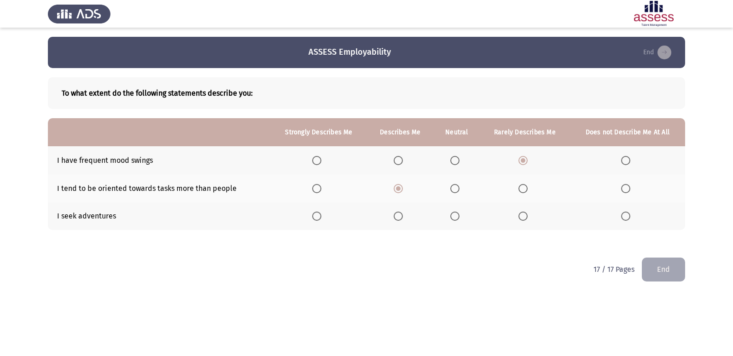
click at [521, 215] on input "Select an option" at bounding box center [522, 216] width 9 height 9
click at [660, 262] on button "End" at bounding box center [663, 269] width 43 height 23
